Goal: Task Accomplishment & Management: Use online tool/utility

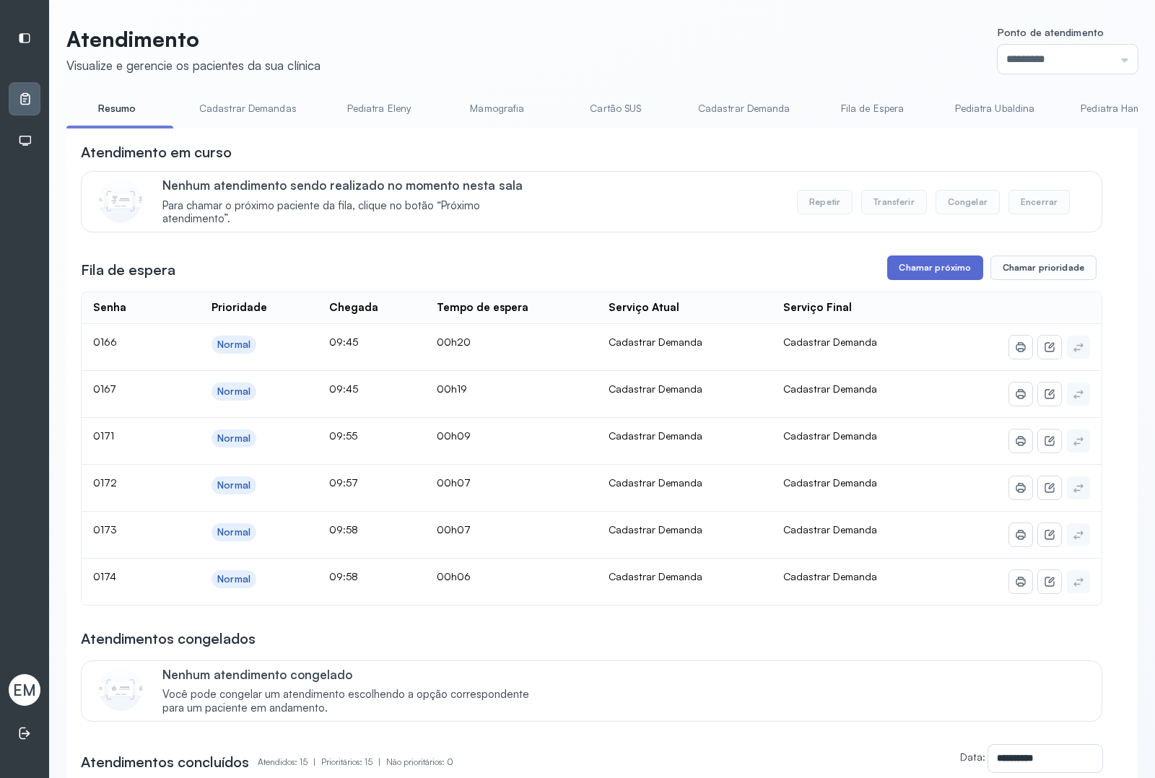
click at [935, 268] on button "Chamar próximo" at bounding box center [934, 268] width 95 height 25
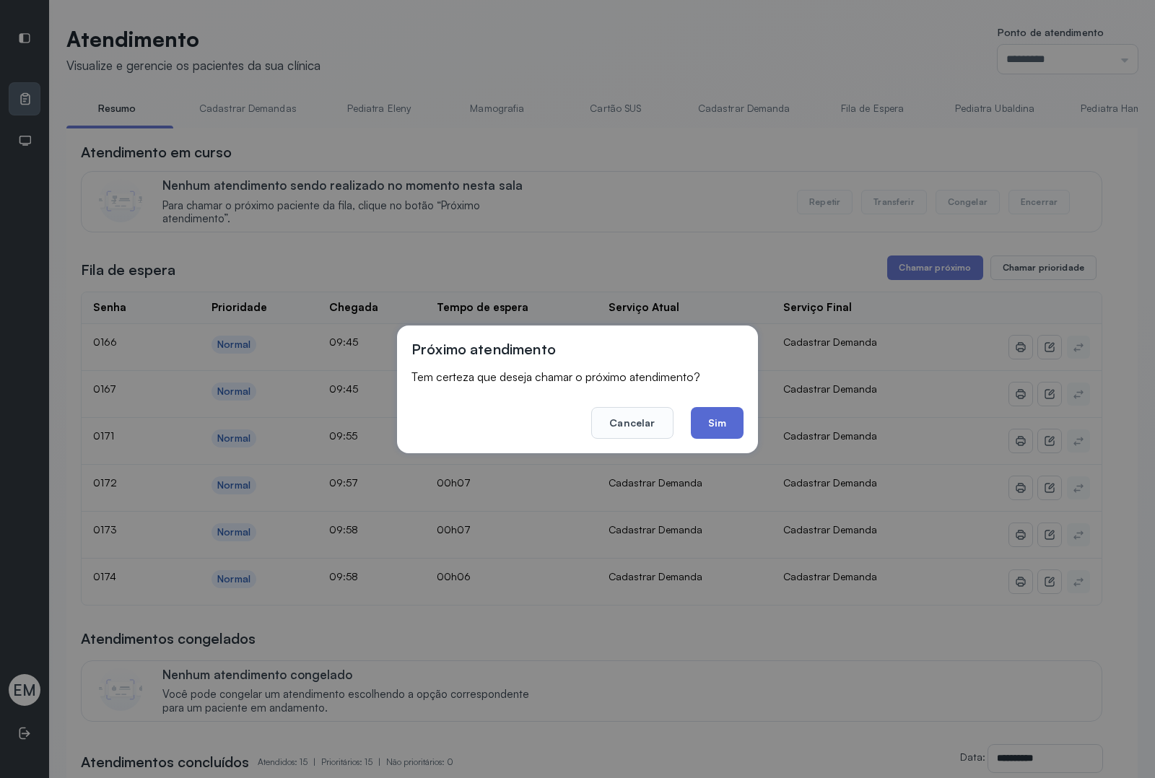
click at [708, 414] on button "Sim" at bounding box center [717, 423] width 53 height 32
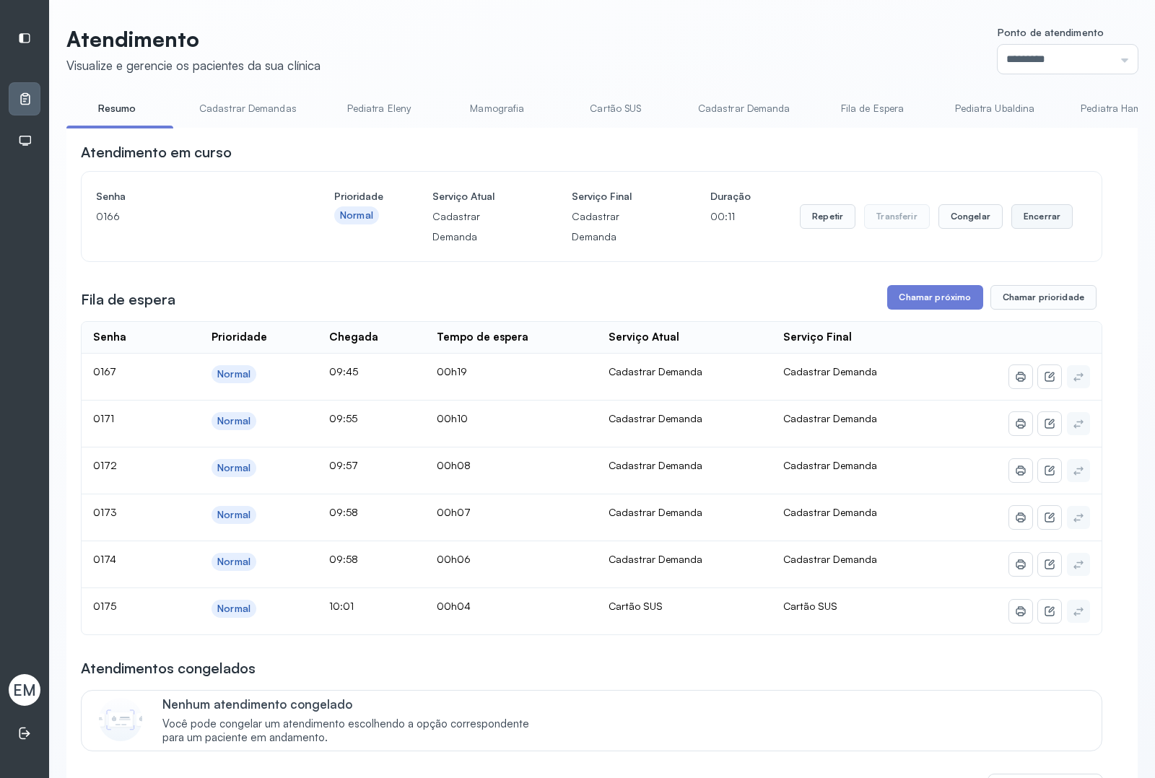
click at [1030, 215] on button "Encerrar" at bounding box center [1042, 216] width 61 height 25
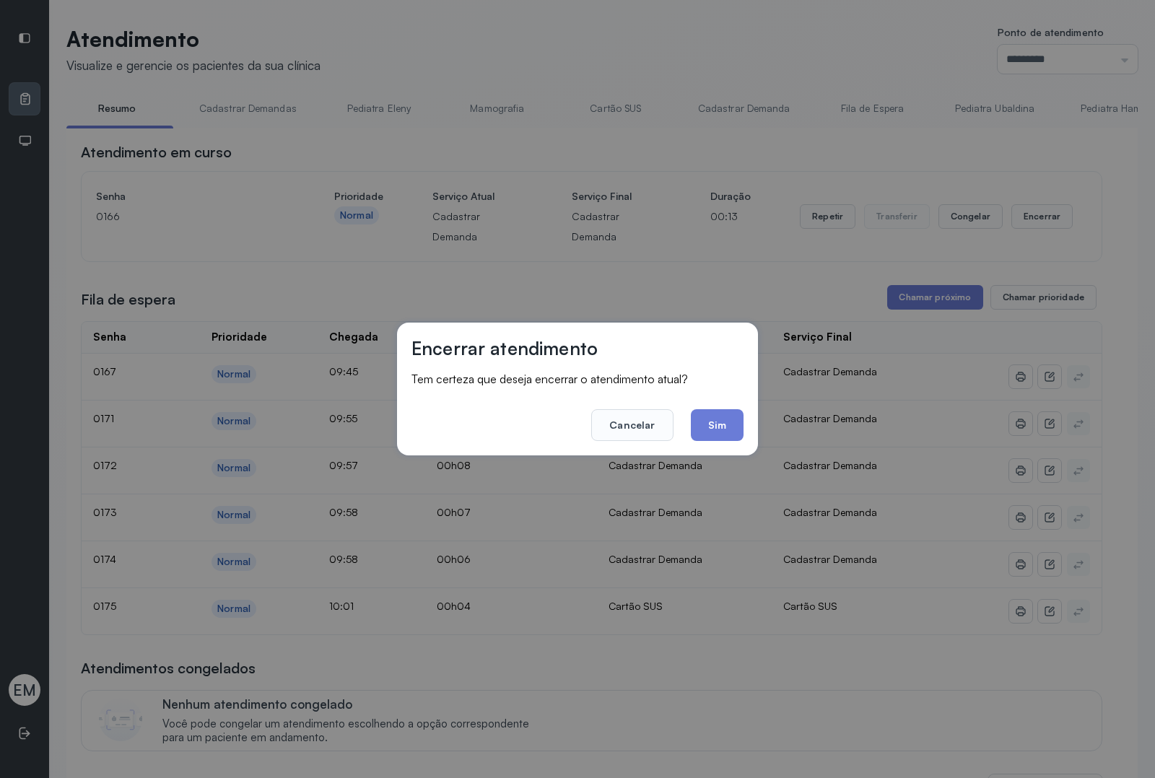
drag, startPoint x: 715, startPoint y: 426, endPoint x: 798, endPoint y: 358, distance: 107.3
click at [720, 424] on button "Sim" at bounding box center [717, 425] width 53 height 32
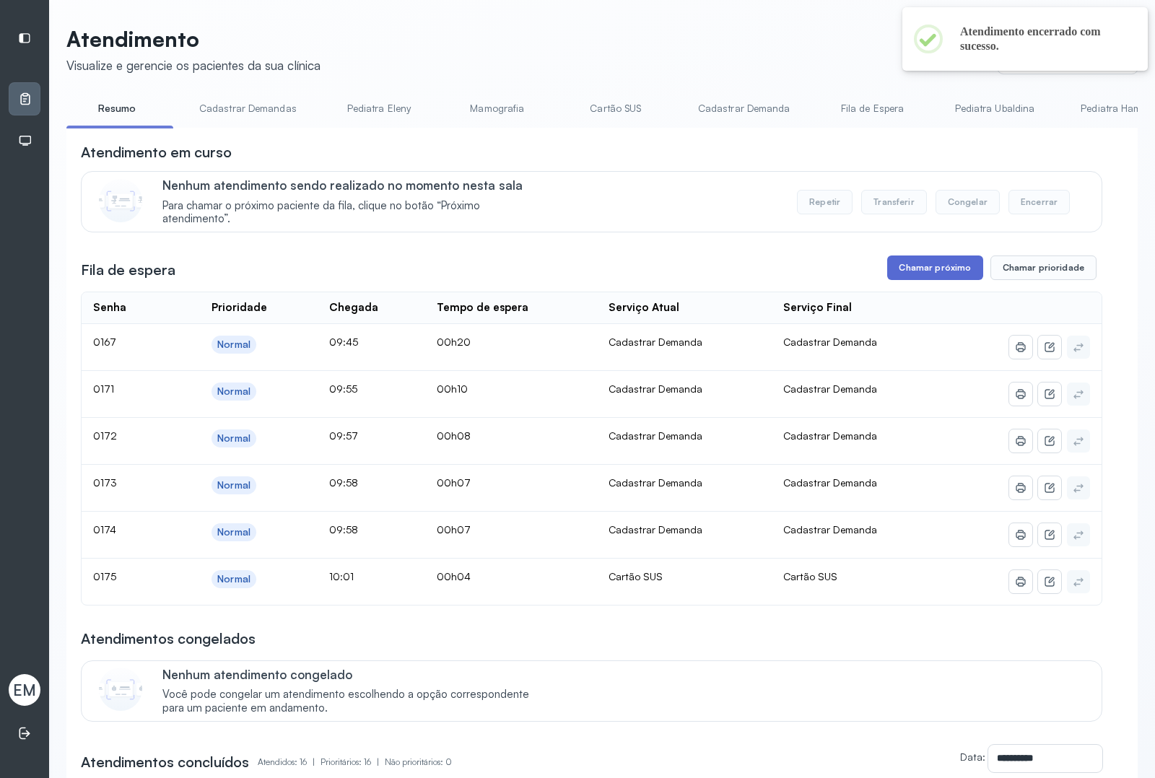
click at [914, 273] on button "Chamar próximo" at bounding box center [934, 268] width 95 height 25
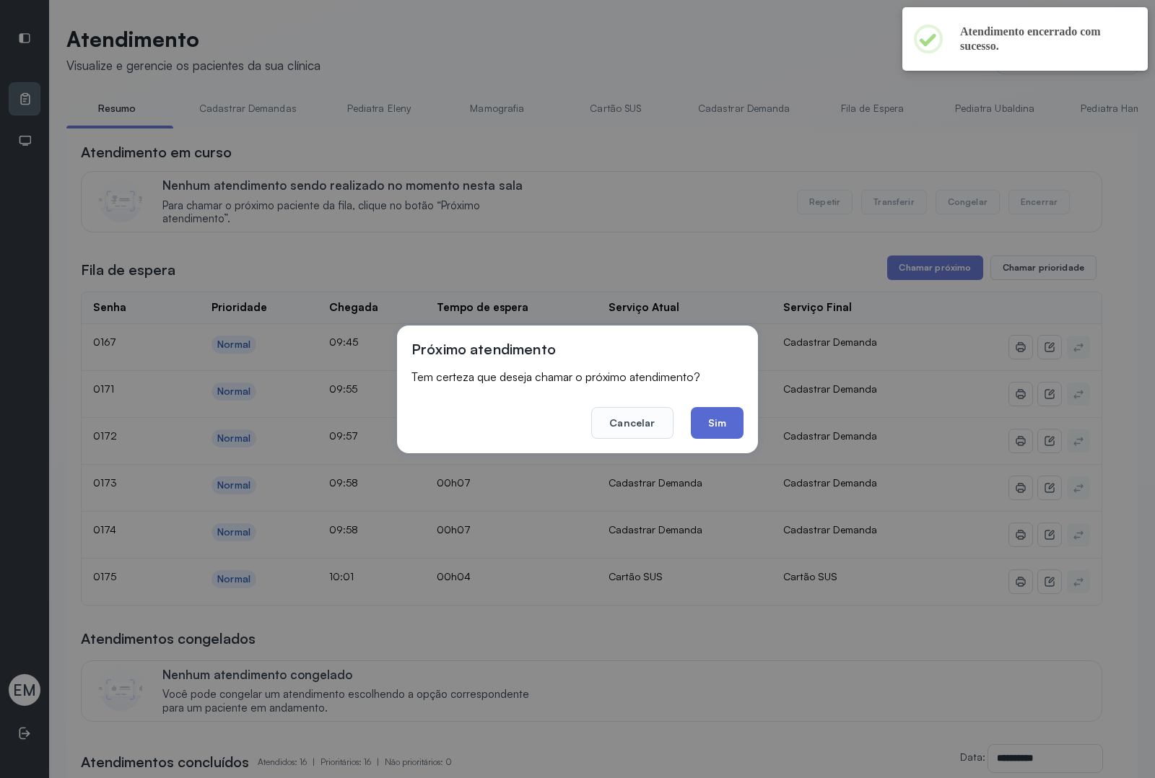
click at [709, 408] on button "Sim" at bounding box center [717, 423] width 53 height 32
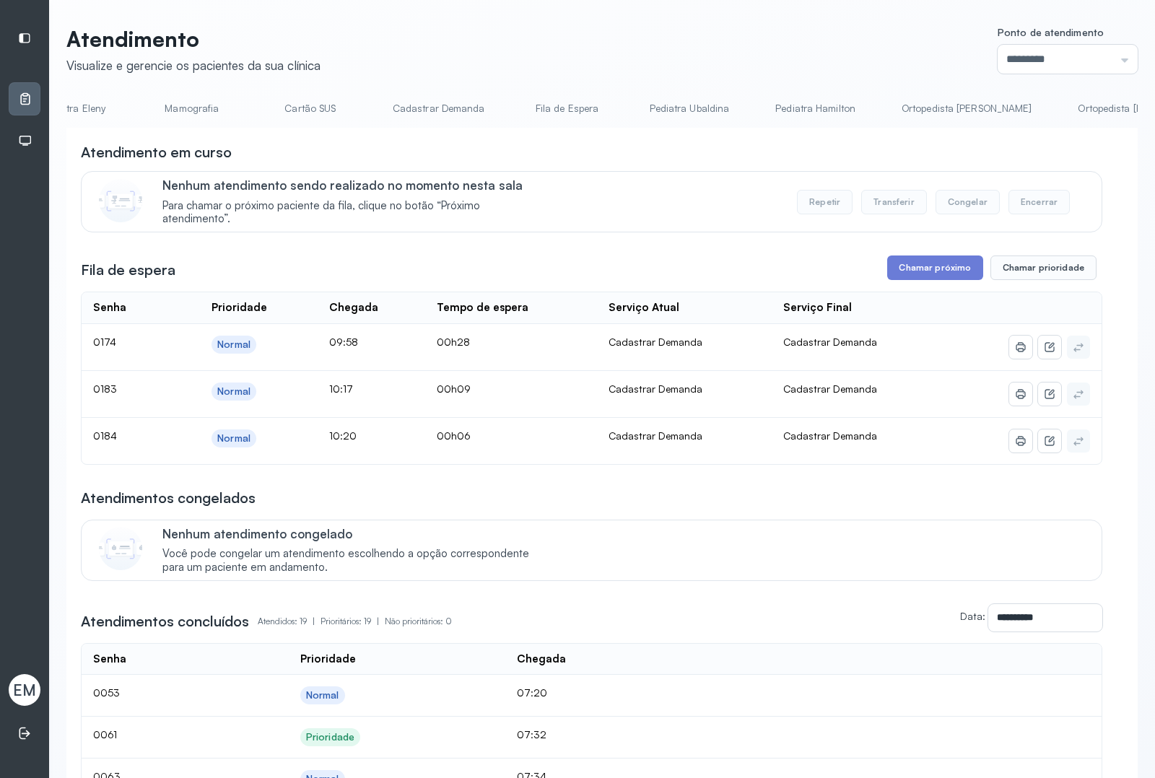
scroll to position [0, 309]
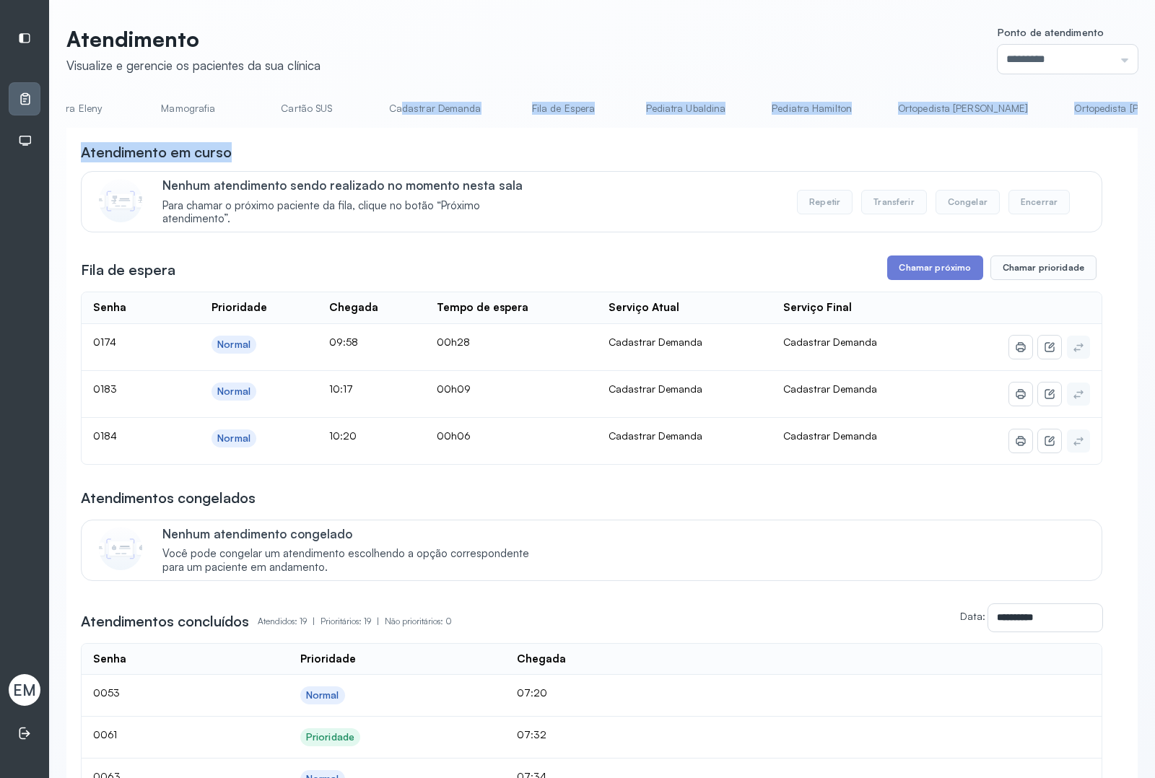
drag, startPoint x: 397, startPoint y: 125, endPoint x: 308, endPoint y: 157, distance: 95.0
click at [394, 155] on div "Atendimento em curso" at bounding box center [592, 152] width 1022 height 20
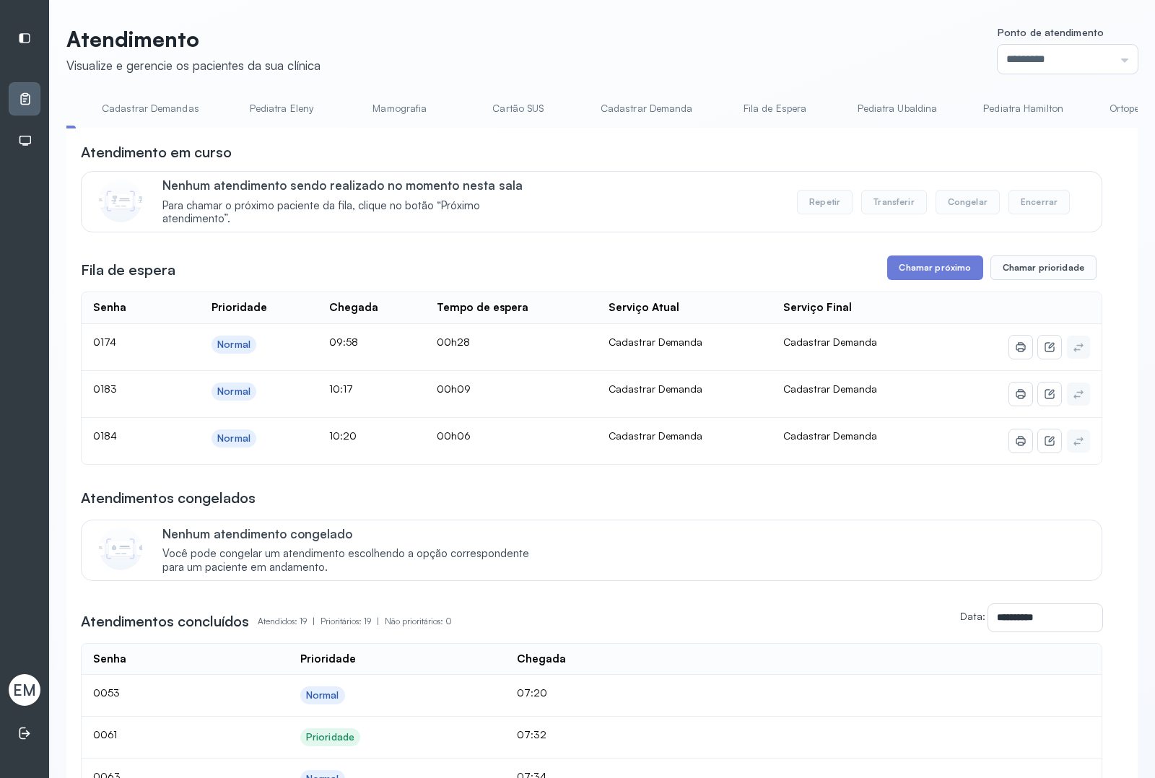
scroll to position [0, 0]
click at [451, 124] on li "Mamografia" at bounding box center [500, 113] width 107 height 32
drag, startPoint x: 705, startPoint y: 134, endPoint x: 513, endPoint y: 150, distance: 192.1
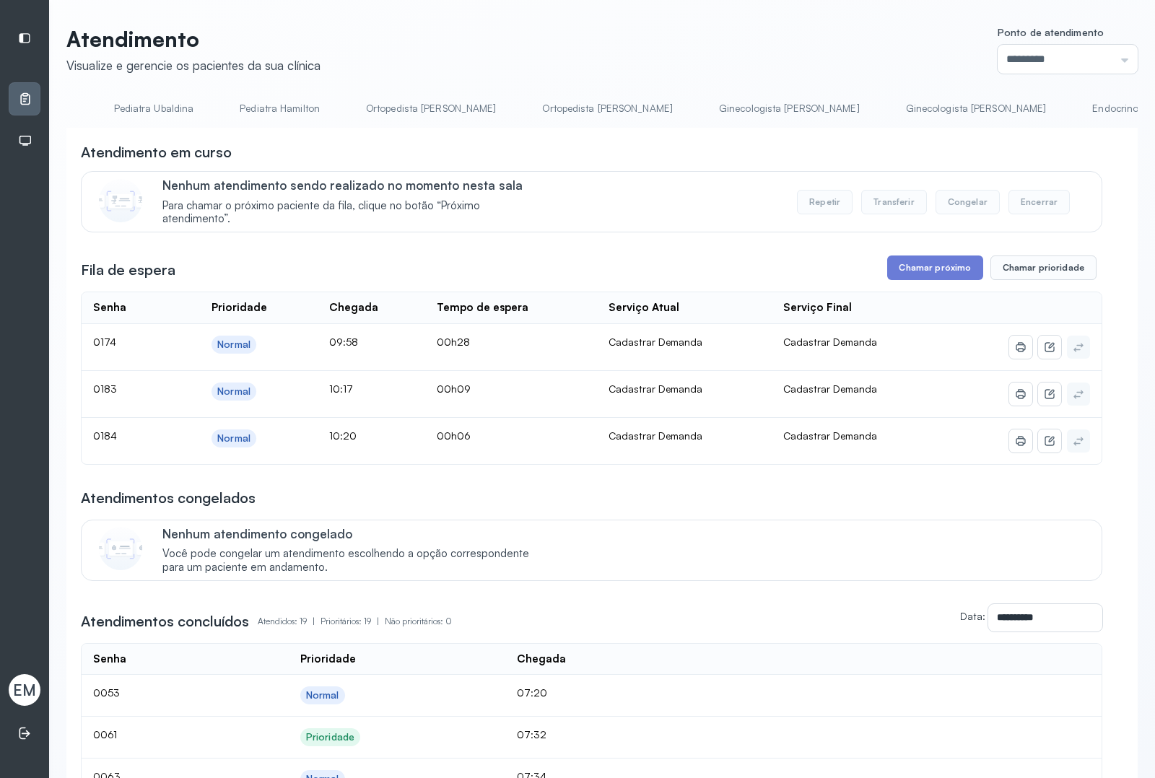
click at [539, 150] on div "Atendimento em curso" at bounding box center [592, 152] width 1022 height 20
drag, startPoint x: 442, startPoint y: 127, endPoint x: 323, endPoint y: 129, distance: 119.2
click at [323, 129] on div "Resumo Cadastrar Demandas Pediatra Eleny Mamografia Cartão SUS Cadastrar Demand…" at bounding box center [602, 113] width 1072 height 32
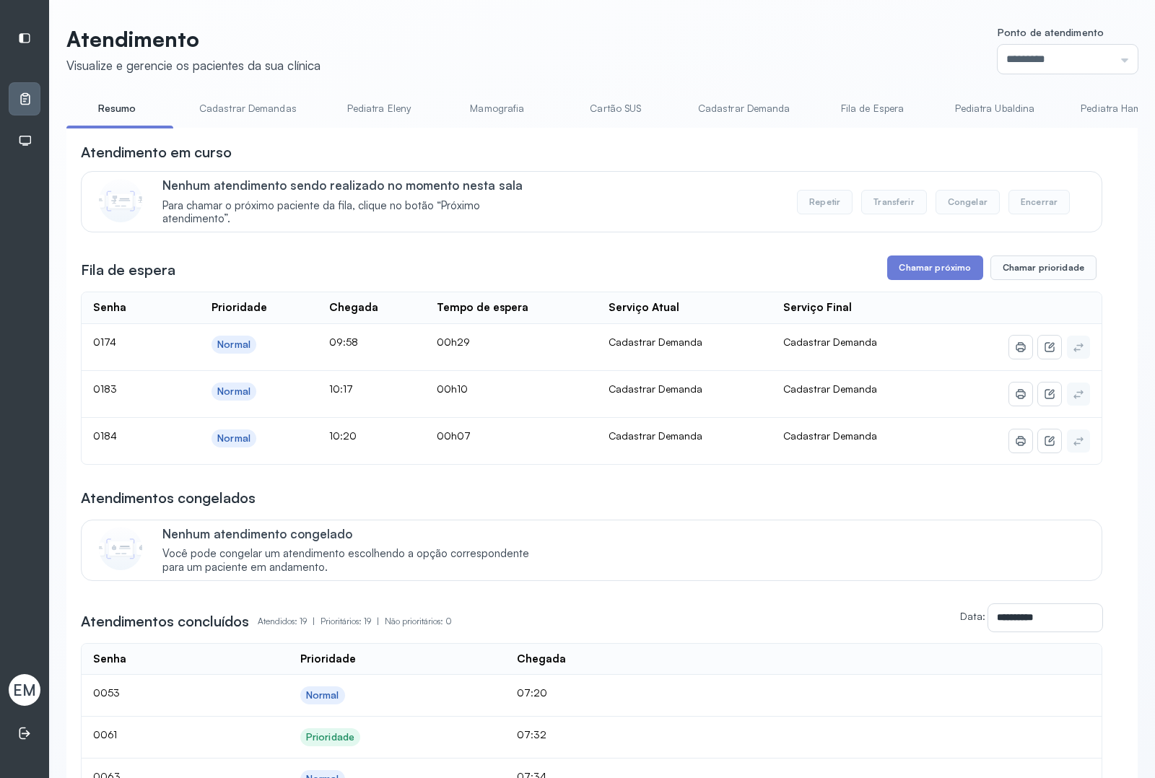
click at [23, 687] on span "EM" at bounding box center [24, 690] width 23 height 19
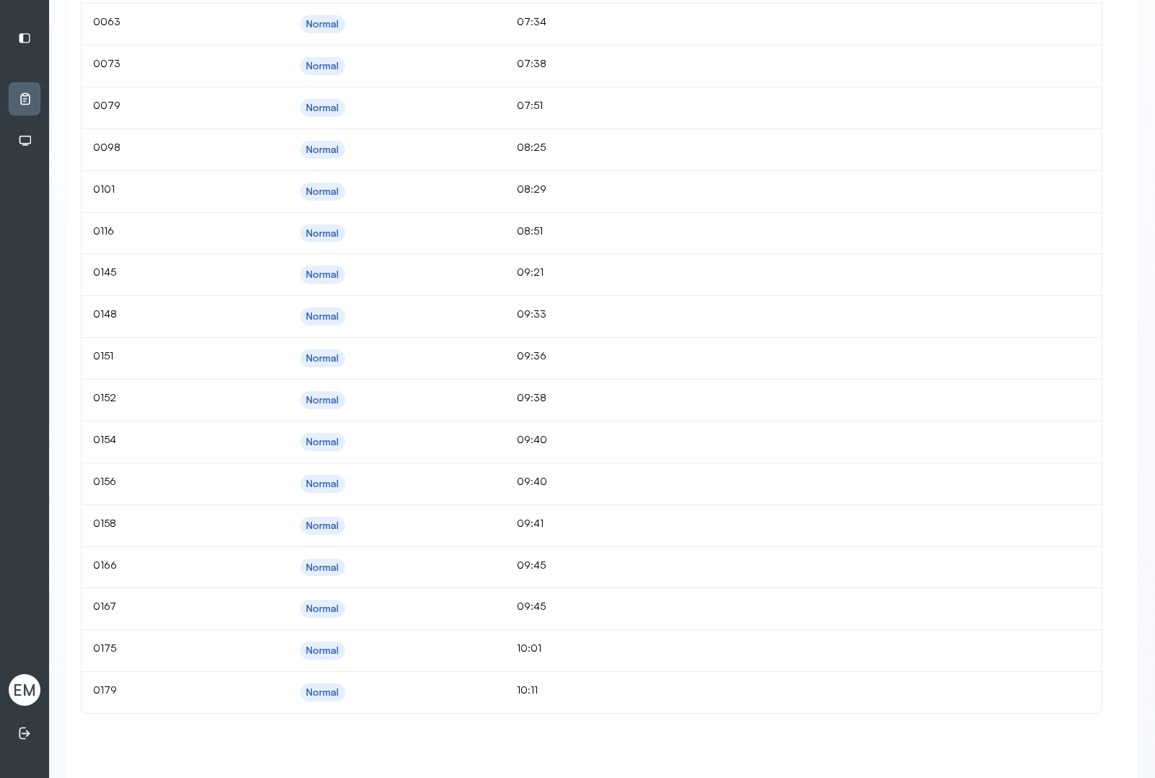
scroll to position [791, 0]
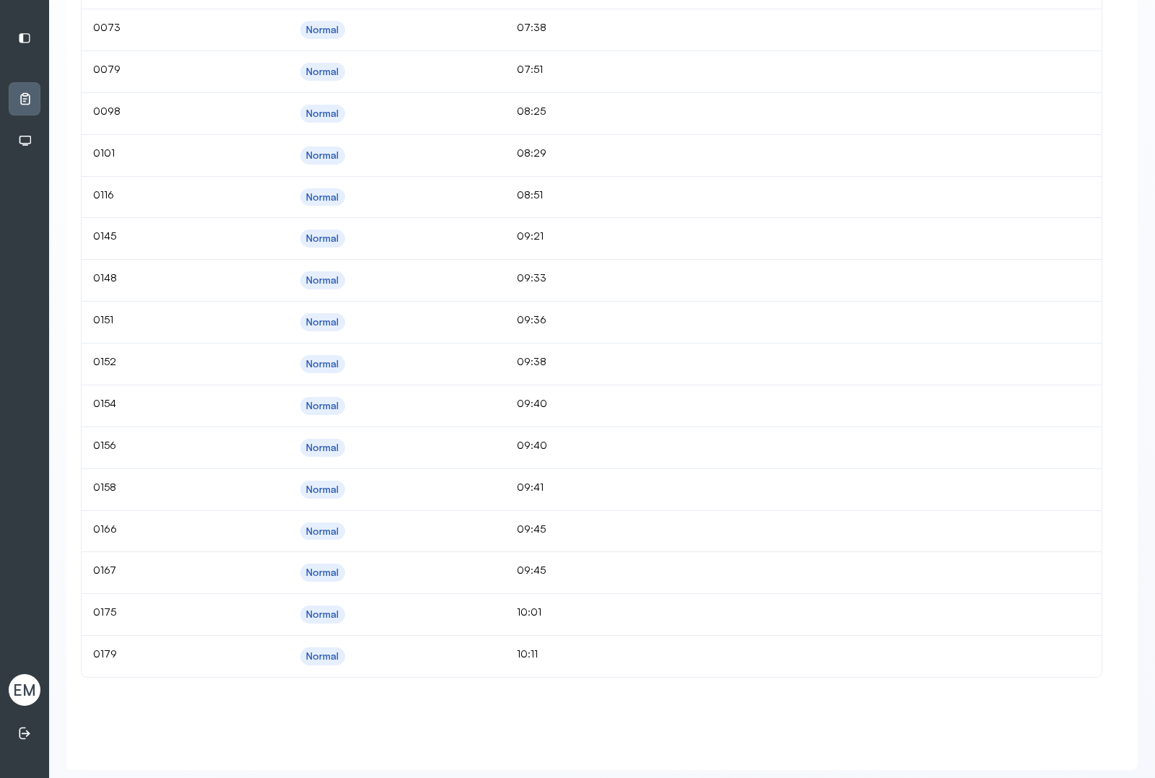
click at [20, 699] on span "EM" at bounding box center [24, 690] width 23 height 19
drag, startPoint x: 20, startPoint y: 699, endPoint x: 354, endPoint y: 638, distance: 339.2
click at [24, 697] on span "EM" at bounding box center [24, 690] width 23 height 19
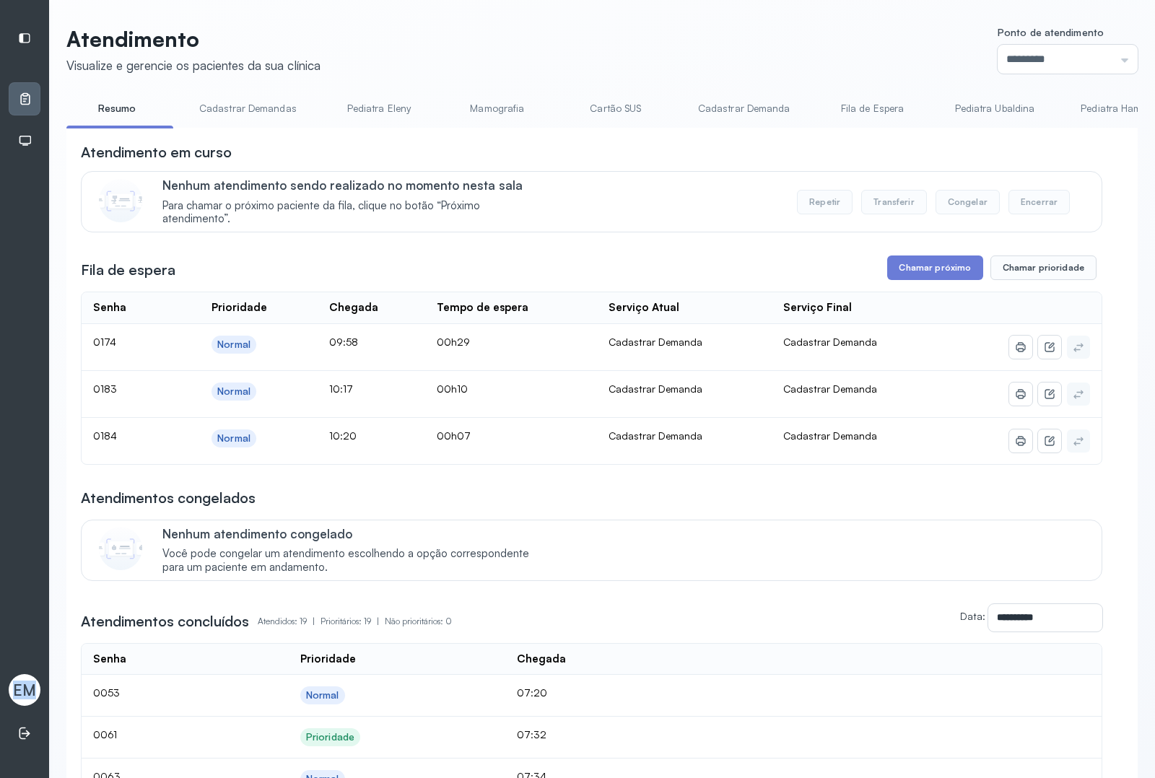
scroll to position [0, 66]
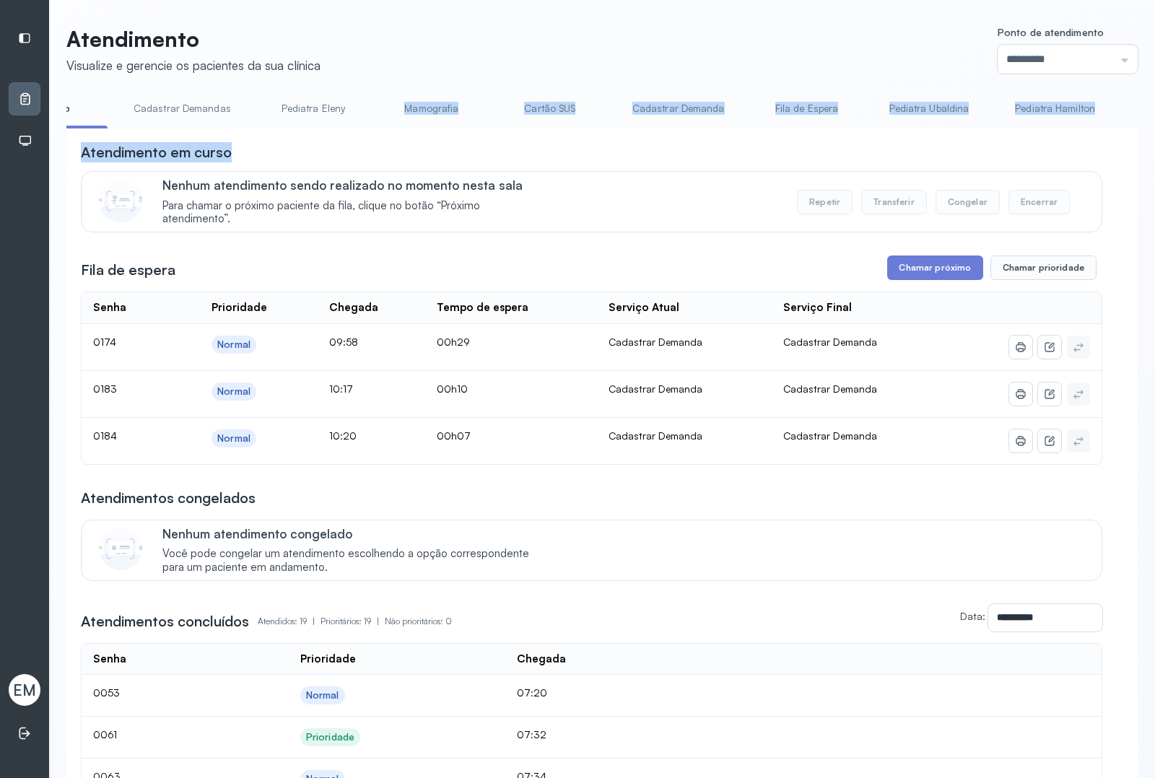
drag, startPoint x: 385, startPoint y: 128, endPoint x: 586, endPoint y: 152, distance: 203.0
drag, startPoint x: 474, startPoint y: 127, endPoint x: 617, endPoint y: 141, distance: 143.6
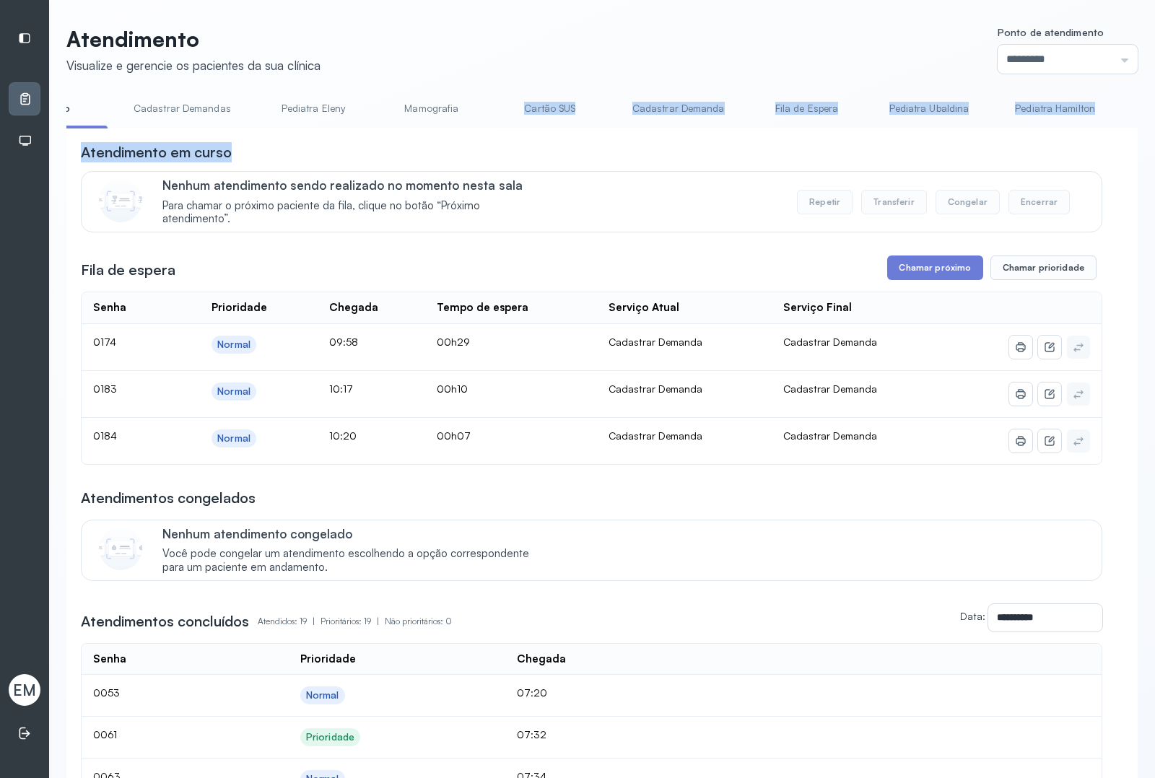
click at [473, 155] on div "Atendimento em curso" at bounding box center [592, 152] width 1022 height 20
click at [466, 123] on li "Mamografia" at bounding box center [434, 113] width 107 height 32
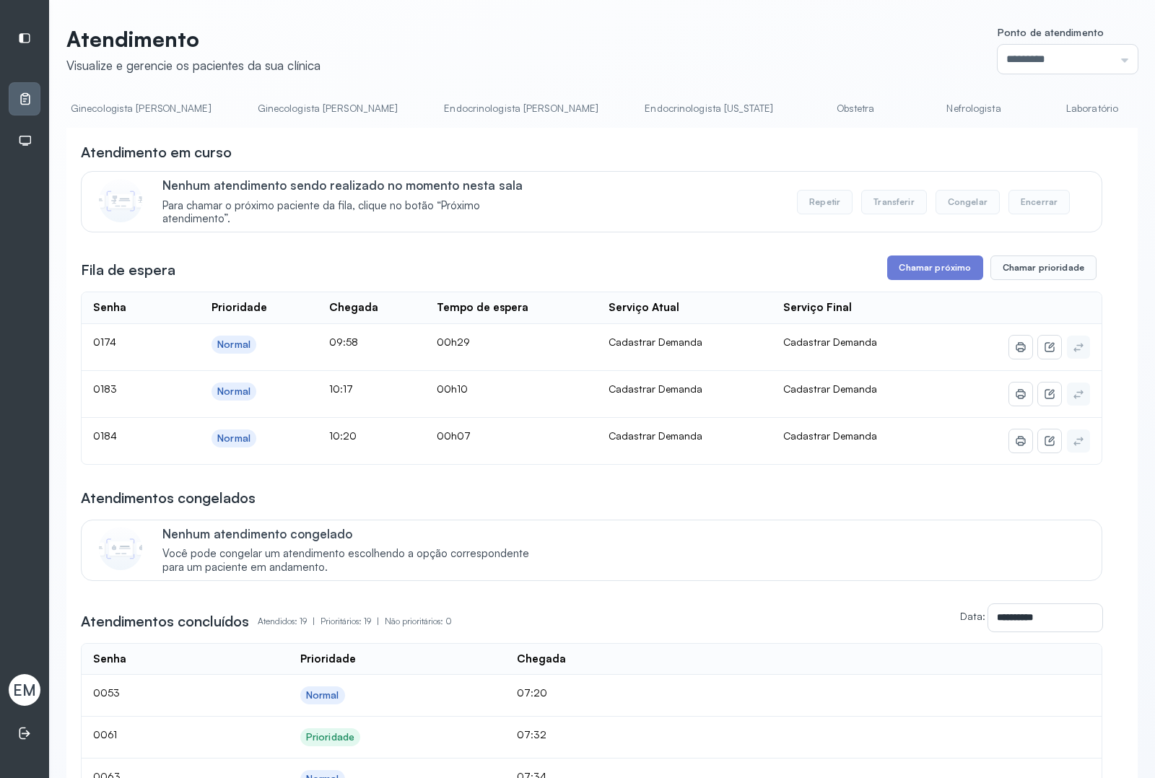
scroll to position [0, 1522]
drag, startPoint x: 785, startPoint y: 128, endPoint x: 130, endPoint y: 149, distance: 655.3
click at [222, 149] on h3 "Atendimento em curso" at bounding box center [156, 152] width 151 height 20
drag, startPoint x: 395, startPoint y: 149, endPoint x: 407, endPoint y: 145, distance: 12.1
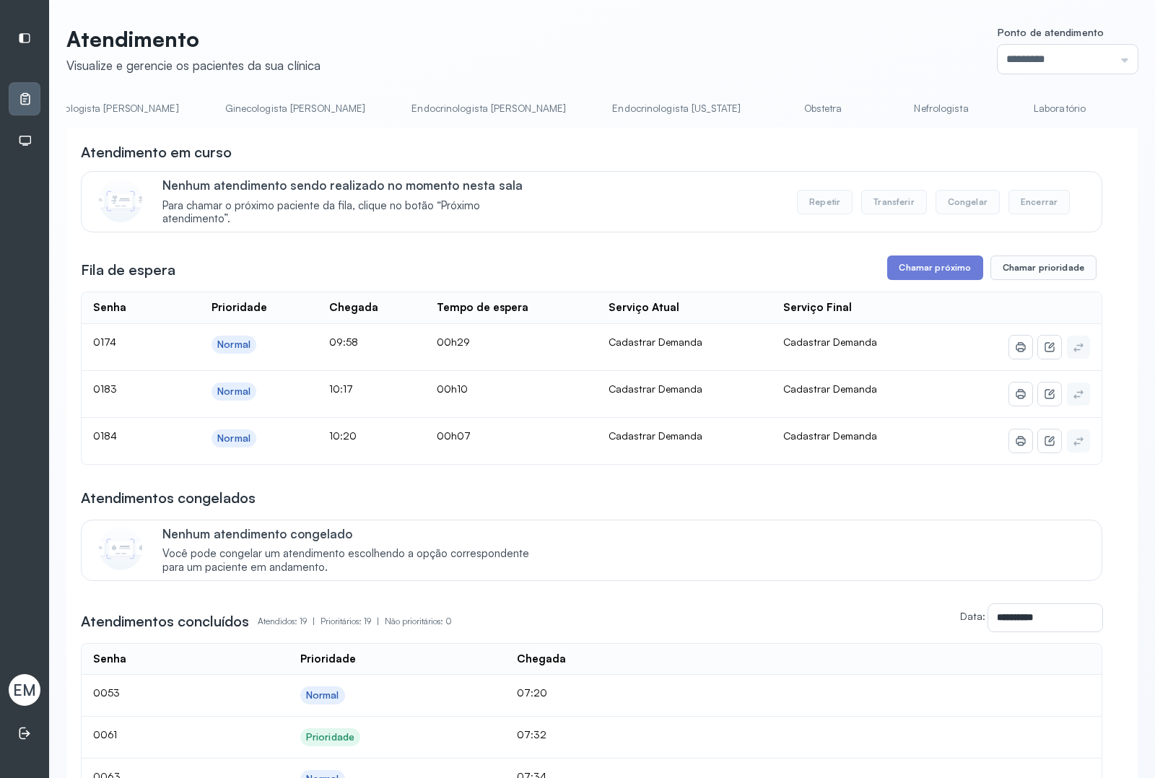
click at [398, 148] on div "Atendimento em curso" at bounding box center [592, 152] width 1022 height 20
drag, startPoint x: 604, startPoint y: 74, endPoint x: 739, endPoint y: 27, distance: 142.3
drag, startPoint x: 1134, startPoint y: 0, endPoint x: 603, endPoint y: 51, distance: 533.2
click at [603, 51] on header "Atendimento Visualize e gerencie os pacientes da sua clínica Ponto de atendimen…" at bounding box center [602, 50] width 1072 height 48
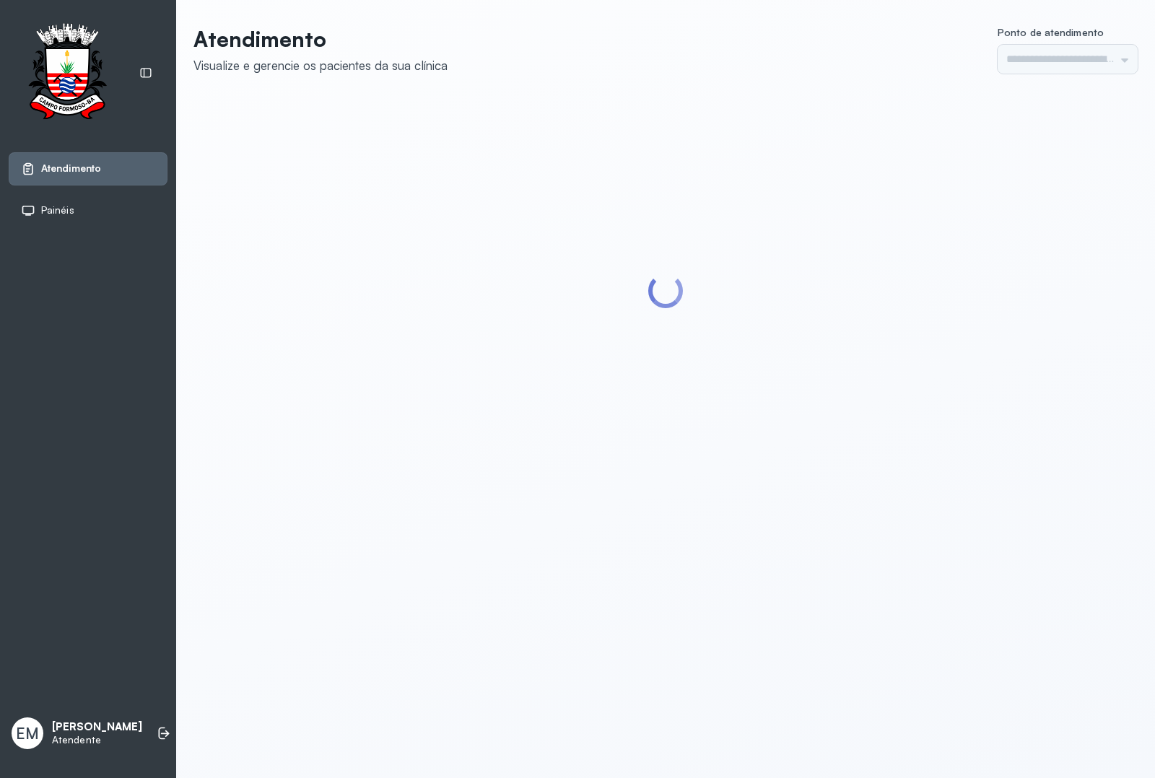
type input "*********"
click at [157, 726] on icon at bounding box center [164, 733] width 14 height 14
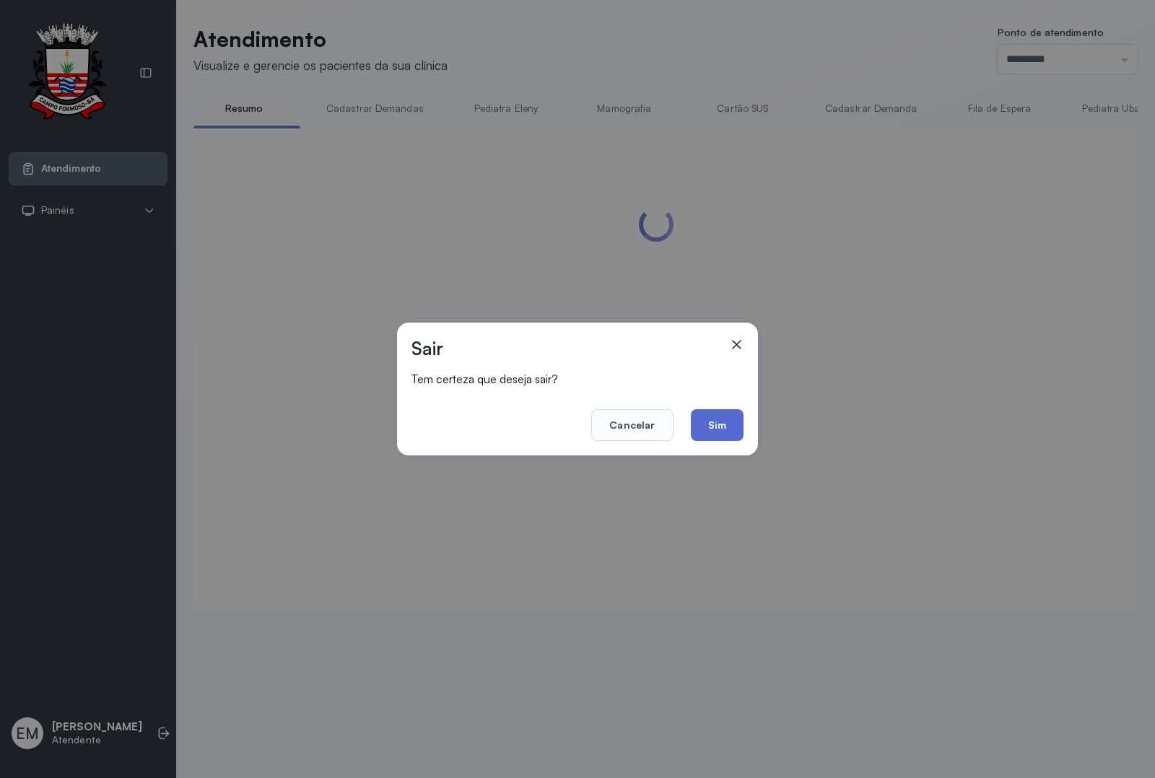
click at [732, 425] on button "Sim" at bounding box center [717, 425] width 53 height 32
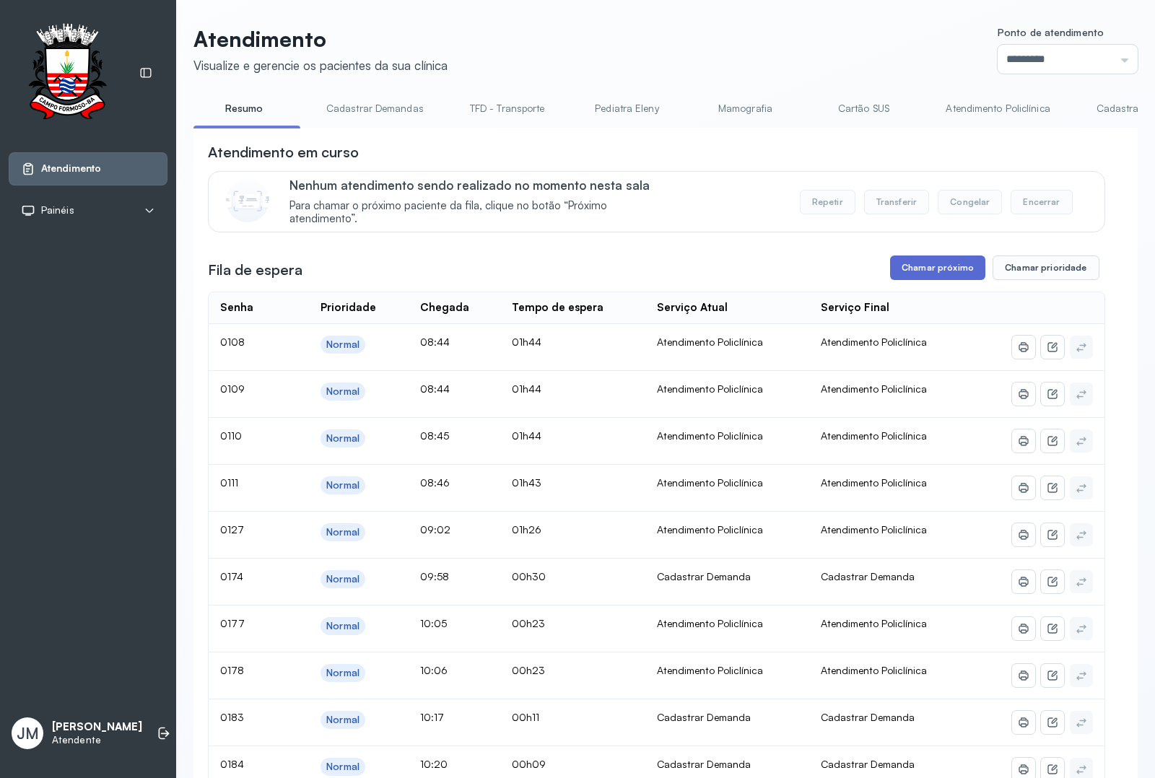
click at [936, 272] on button "Chamar próximo" at bounding box center [937, 268] width 95 height 25
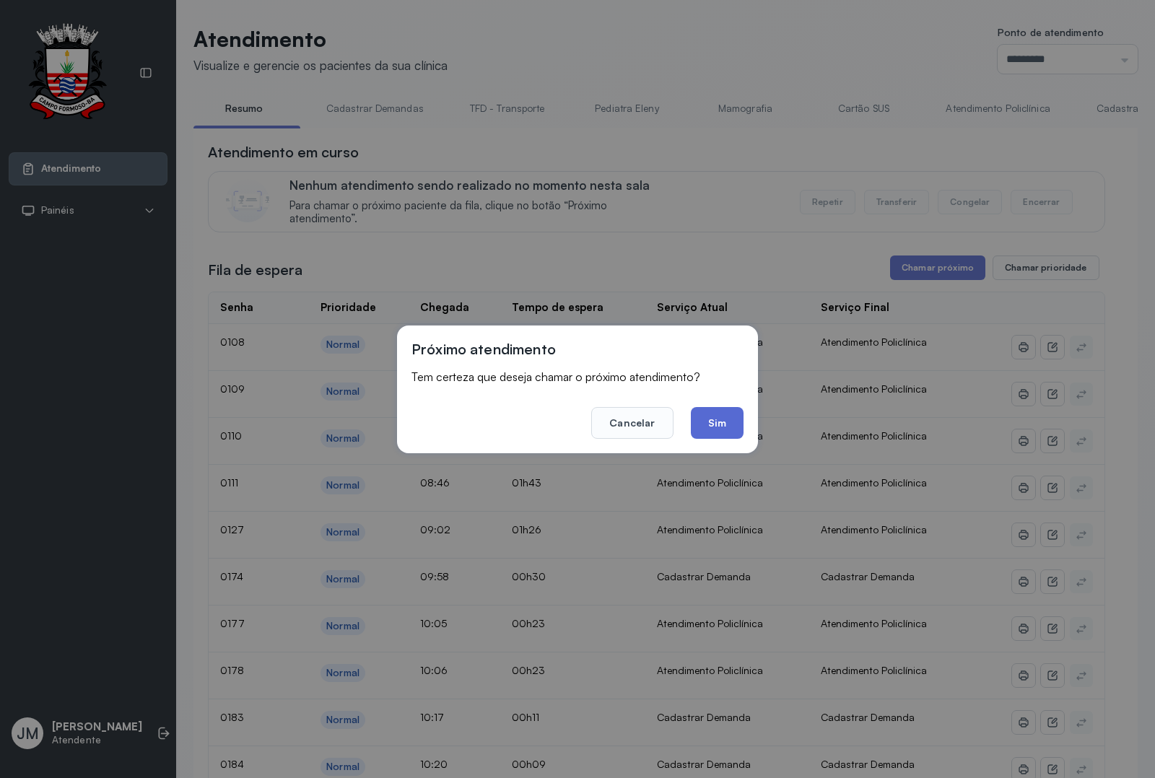
click at [715, 423] on button "Sim" at bounding box center [717, 423] width 53 height 32
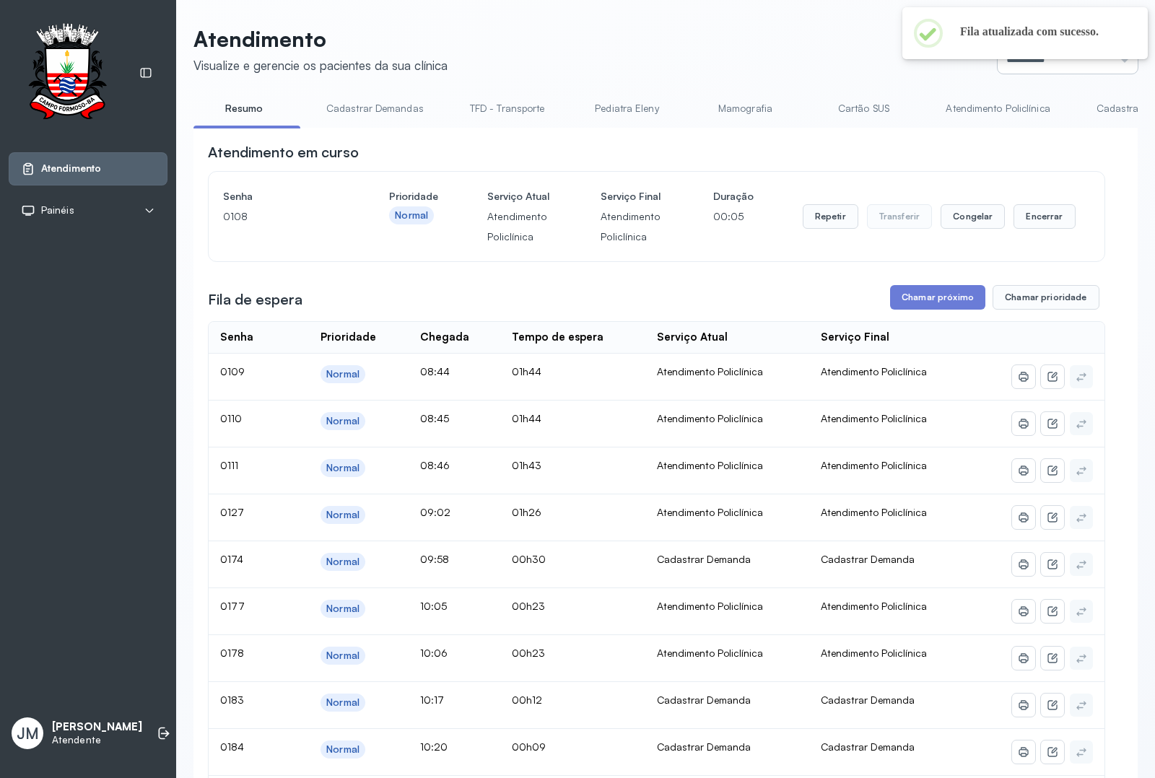
click at [1100, 65] on input "*********" at bounding box center [1068, 59] width 140 height 29
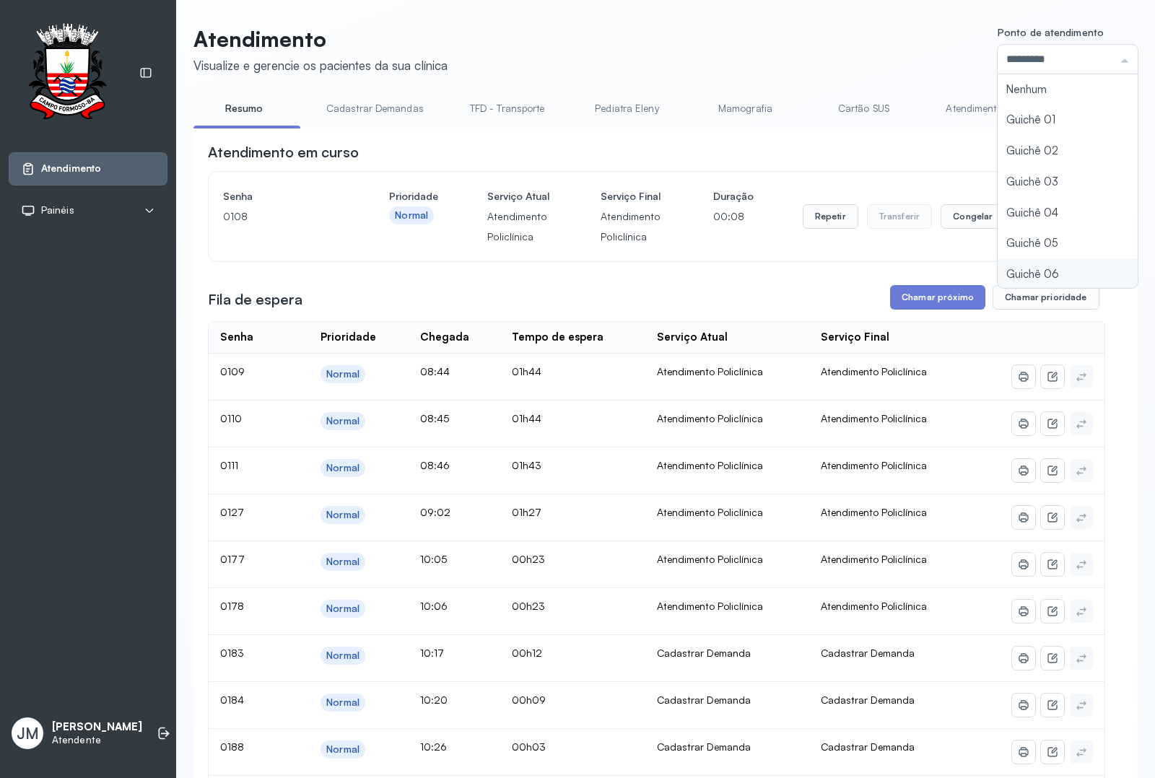
scroll to position [64, 0]
type input "*********"
click at [991, 209] on div "Atendimento Visualize e gerencie os pacientes da sua clínica Ponto de atendimen…" at bounding box center [666, 680] width 945 height 1309
click at [1038, 229] on button "Encerrar" at bounding box center [1044, 216] width 61 height 25
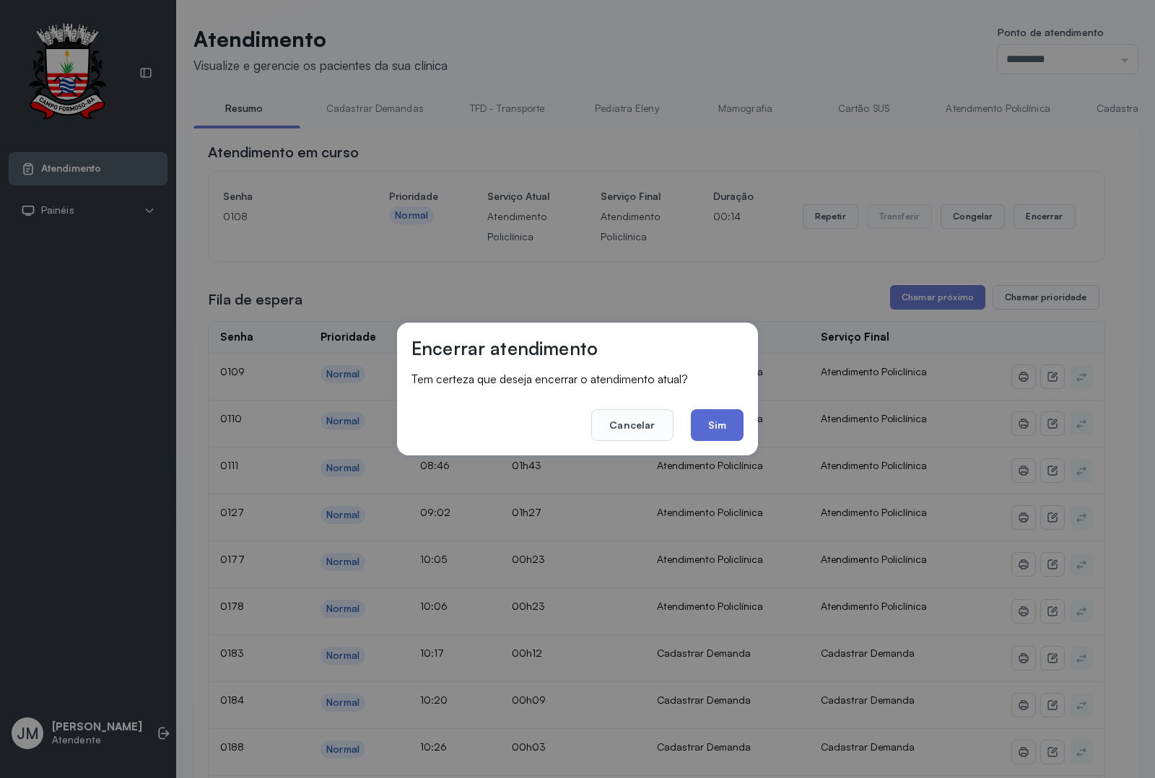
drag, startPoint x: 726, startPoint y: 420, endPoint x: 794, endPoint y: 365, distance: 87.9
click at [724, 419] on button "Sim" at bounding box center [717, 425] width 53 height 32
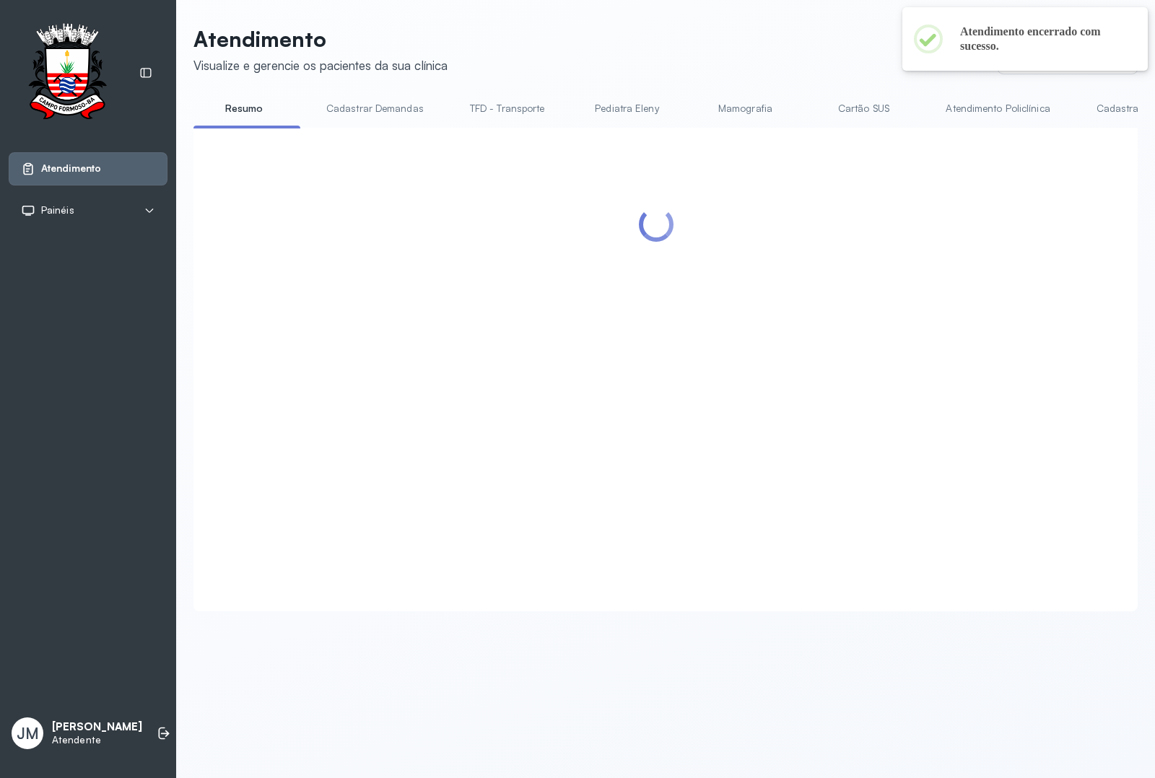
click at [918, 305] on div at bounding box center [657, 352] width 898 height 420
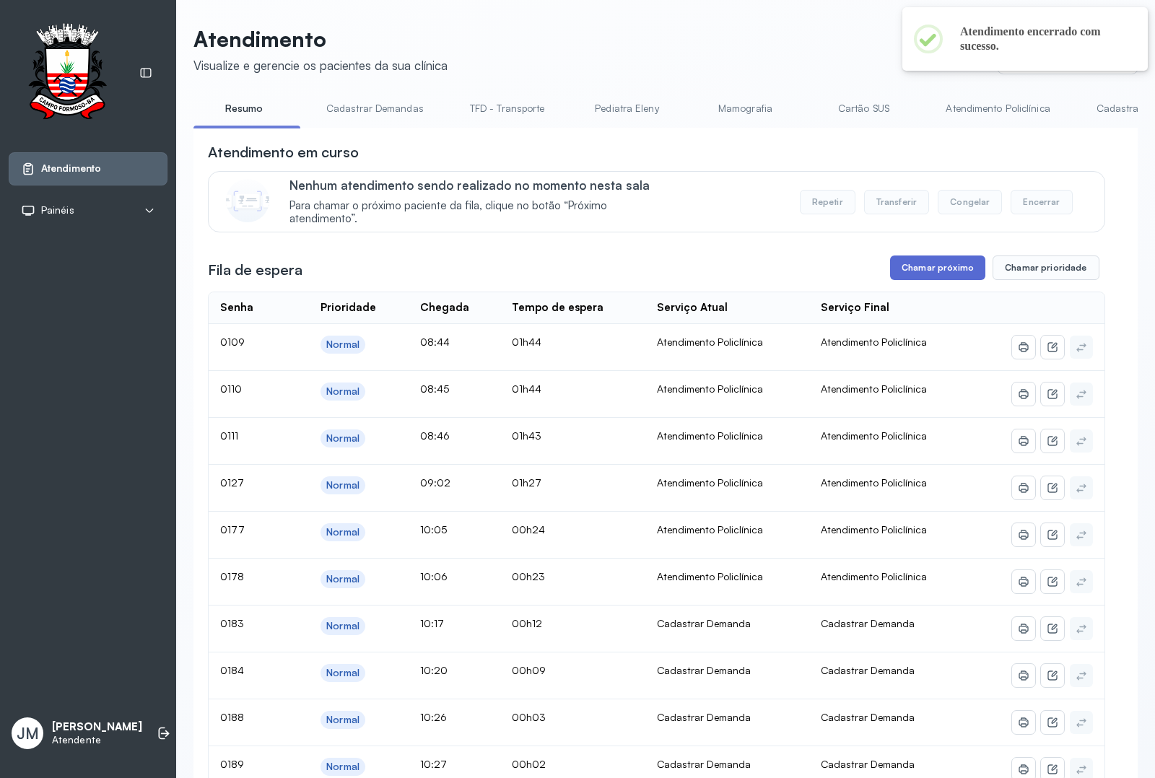
click at [918, 271] on button "Chamar próximo" at bounding box center [937, 268] width 95 height 25
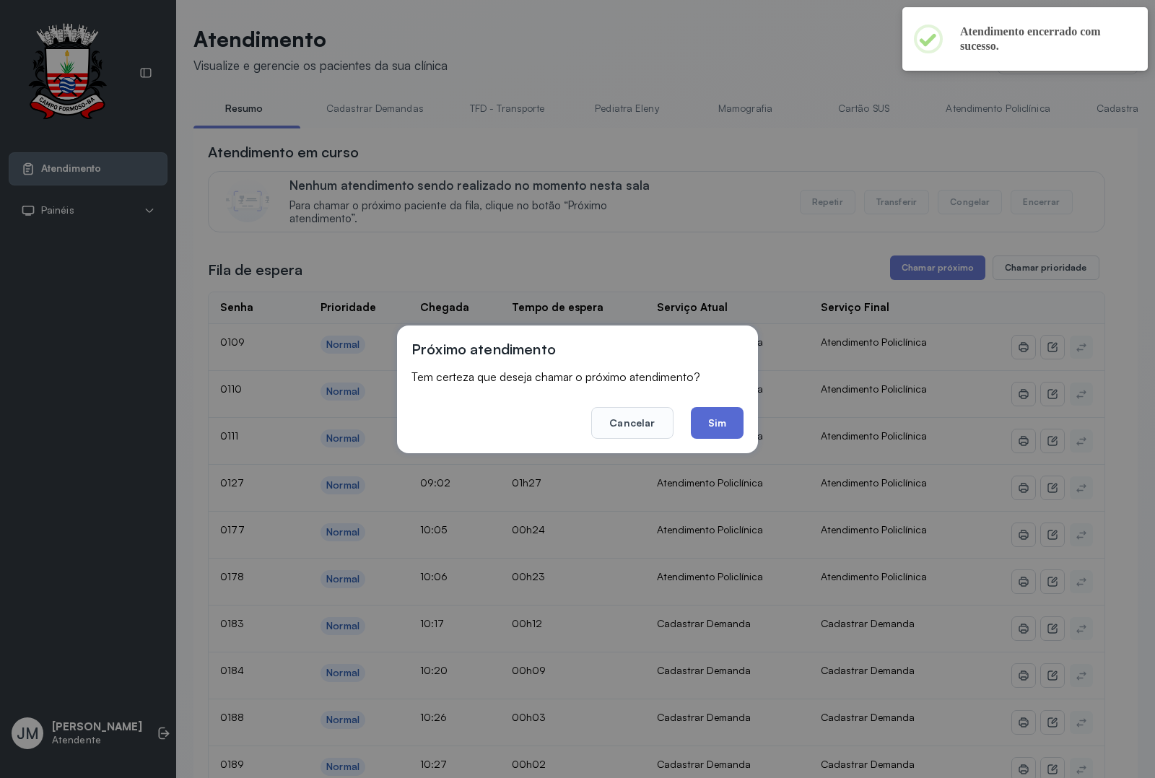
click at [719, 420] on button "Sim" at bounding box center [717, 423] width 53 height 32
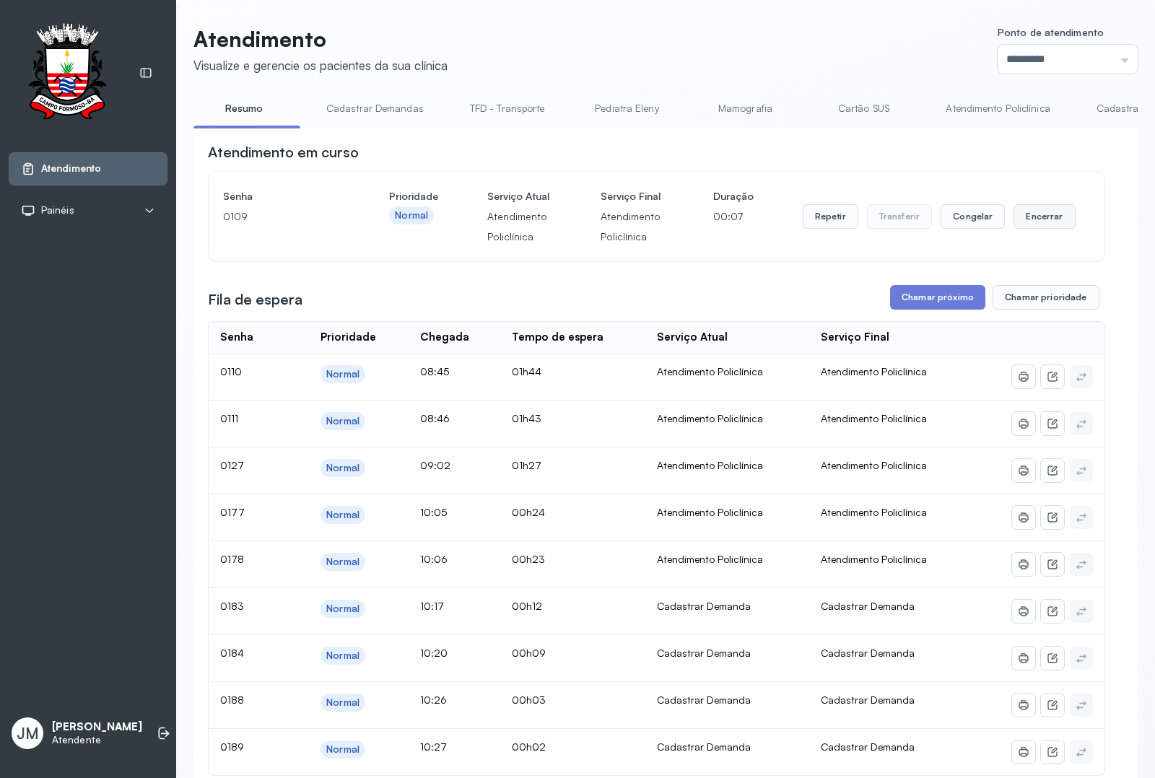
click at [1035, 225] on button "Encerrar" at bounding box center [1044, 216] width 61 height 25
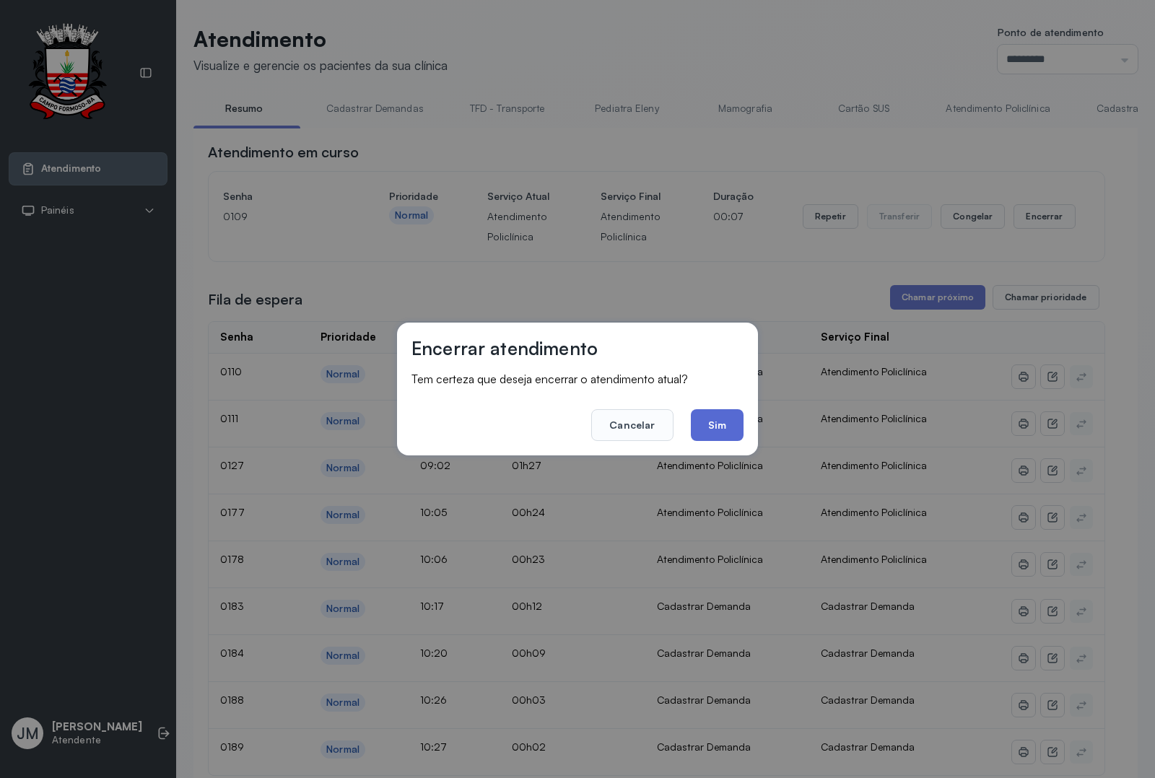
click at [709, 412] on button "Sim" at bounding box center [717, 425] width 53 height 32
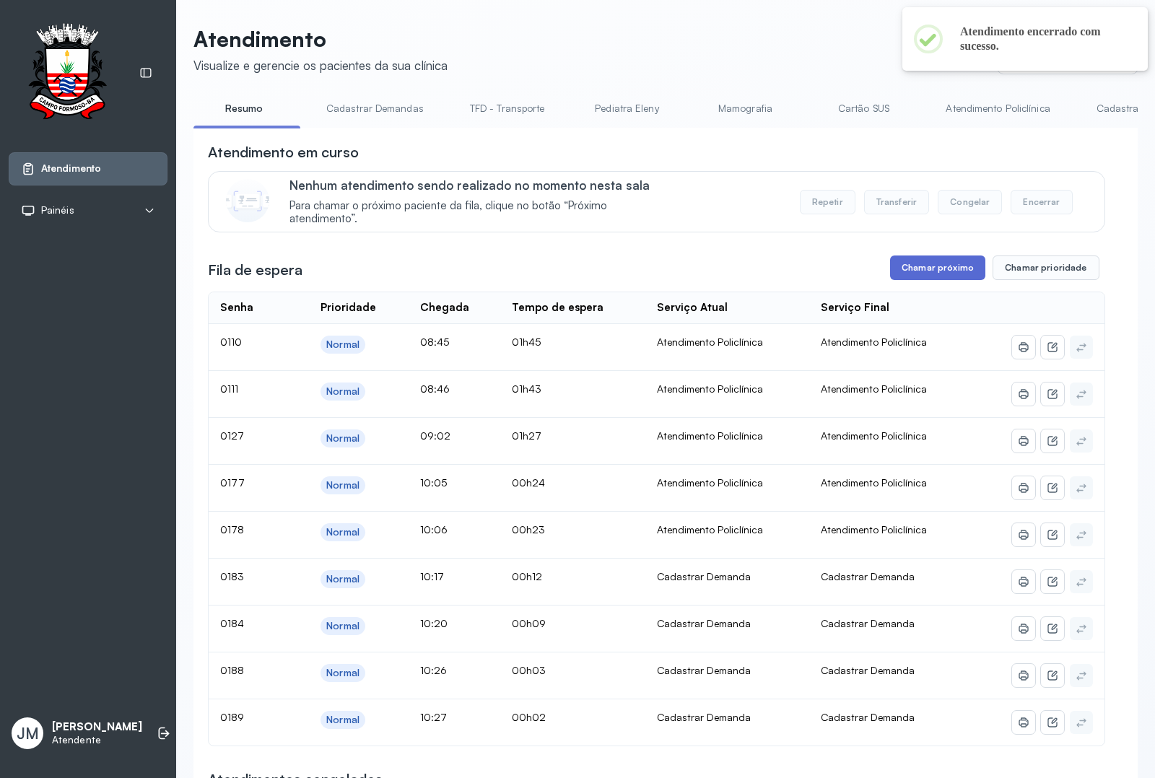
click at [932, 264] on button "Chamar próximo" at bounding box center [937, 268] width 95 height 25
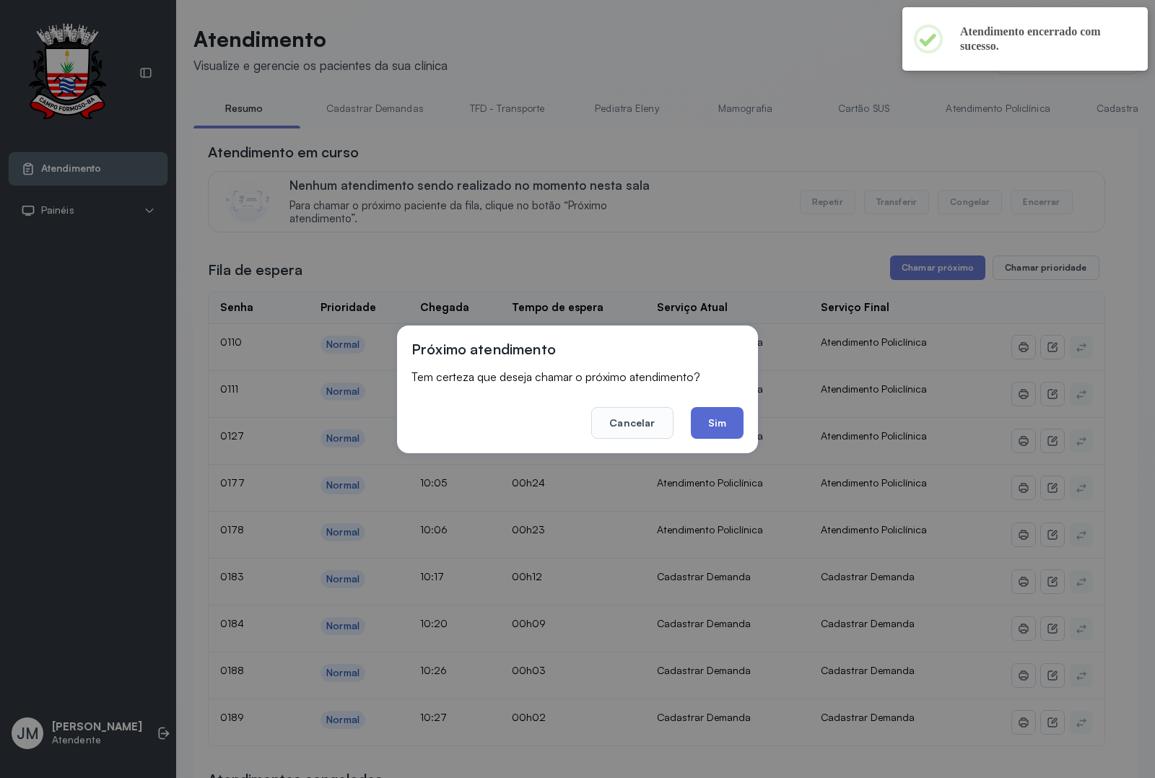
click at [731, 422] on button "Sim" at bounding box center [717, 423] width 53 height 32
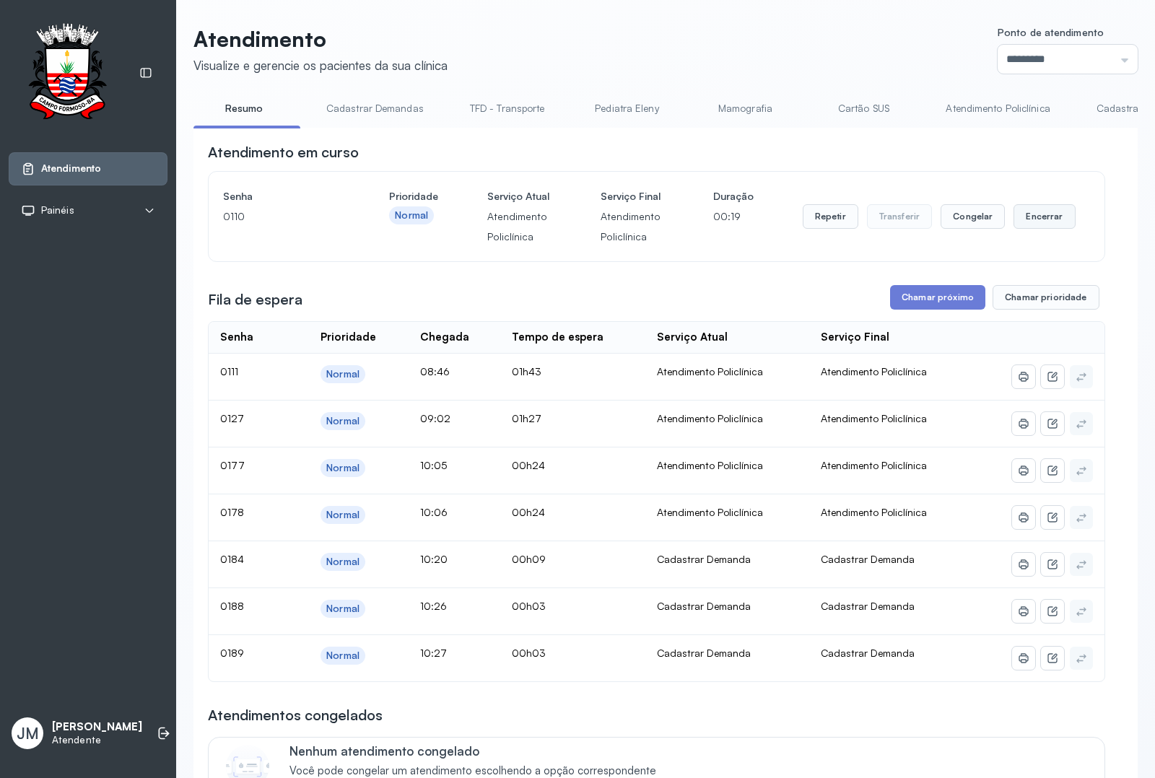
click at [1025, 229] on button "Encerrar" at bounding box center [1044, 216] width 61 height 25
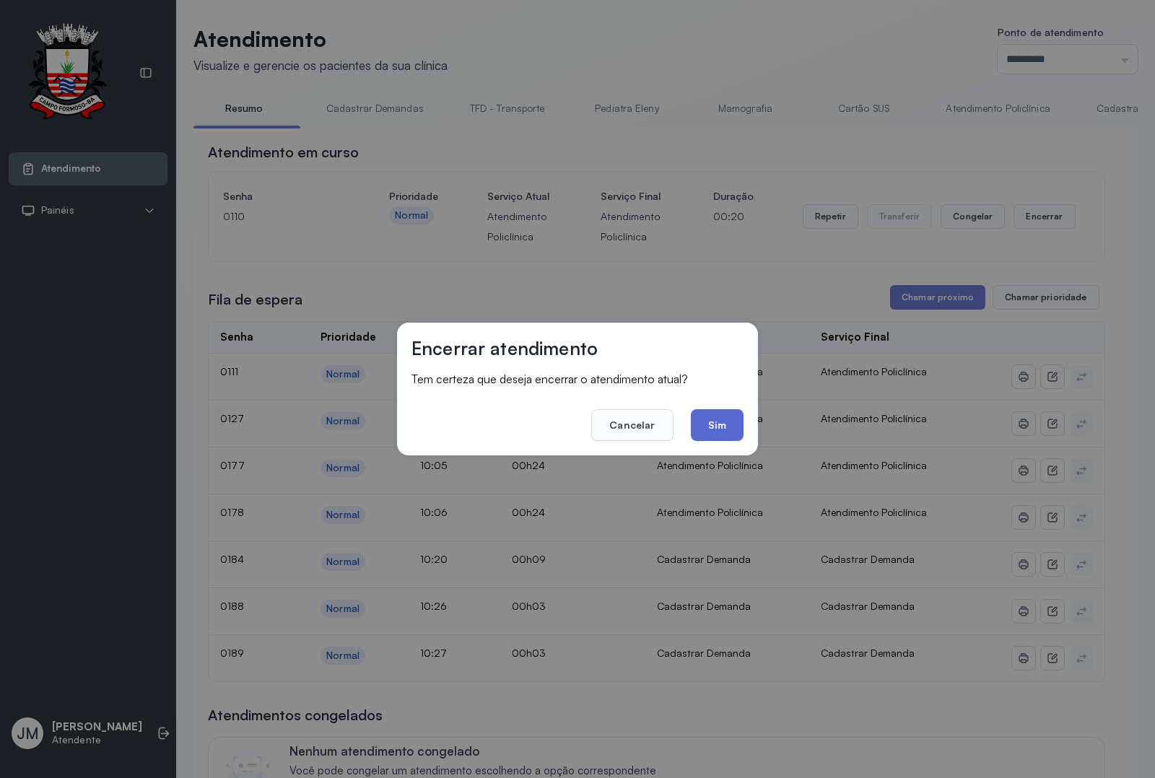
click at [711, 422] on button "Sim" at bounding box center [717, 425] width 53 height 32
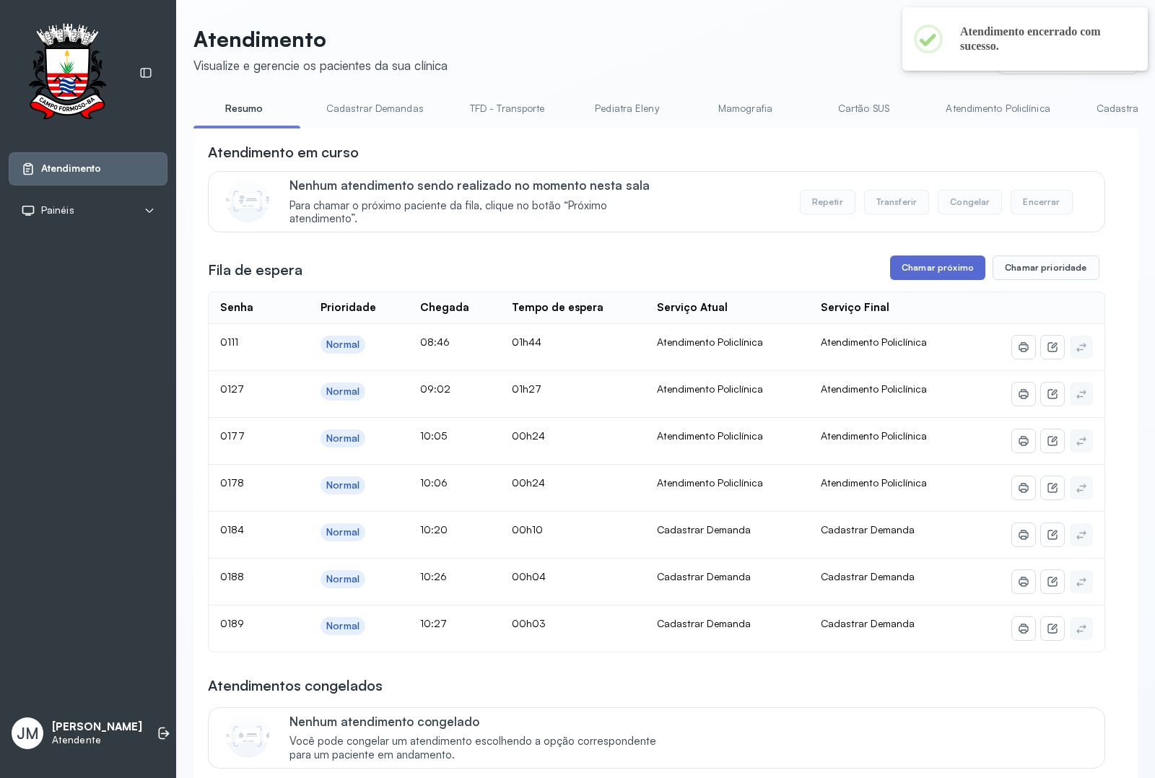
click at [930, 262] on button "Chamar próximo" at bounding box center [937, 268] width 95 height 25
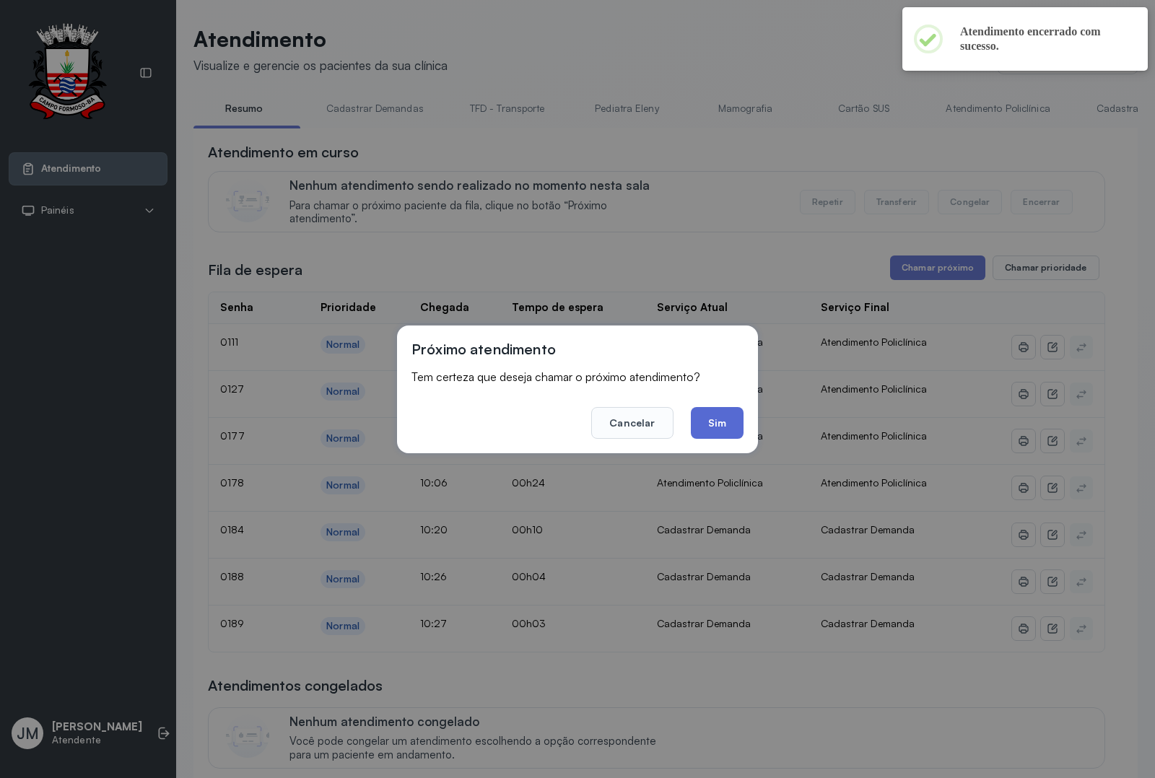
click at [708, 422] on button "Sim" at bounding box center [717, 423] width 53 height 32
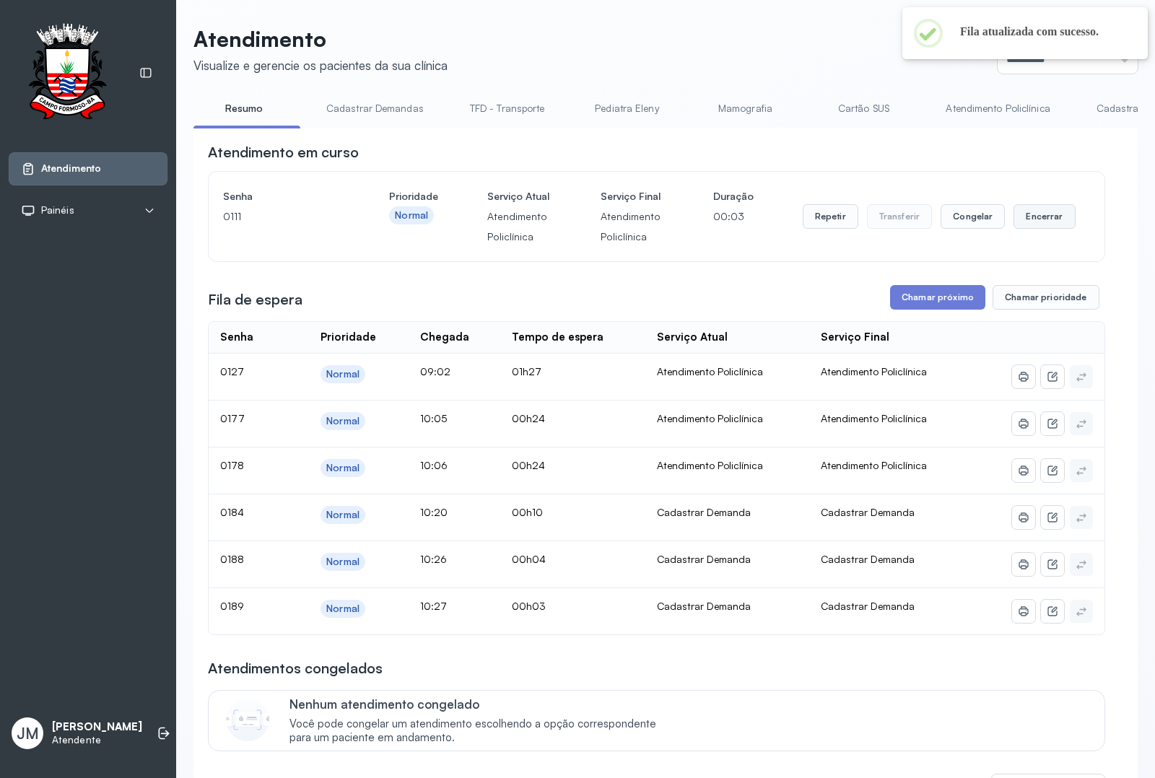
click at [1034, 229] on button "Encerrar" at bounding box center [1044, 216] width 61 height 25
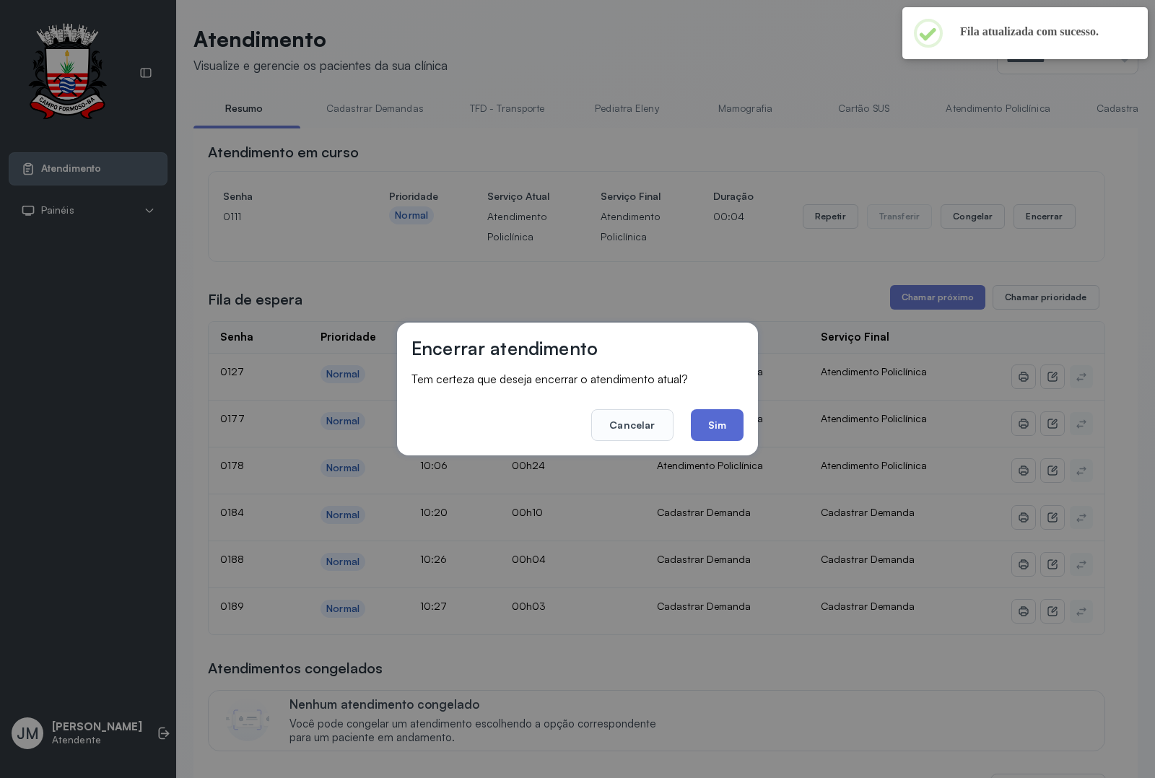
click at [708, 417] on button "Sim" at bounding box center [717, 425] width 53 height 32
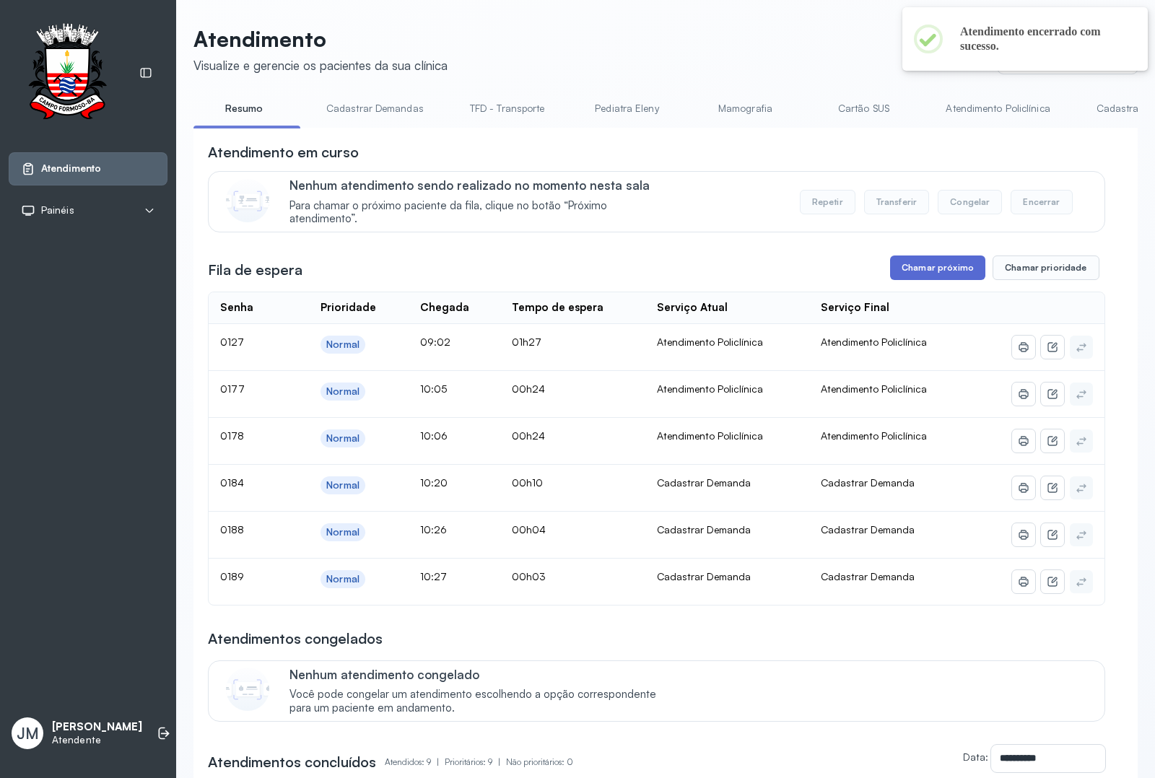
click at [930, 274] on button "Chamar próximo" at bounding box center [937, 268] width 95 height 25
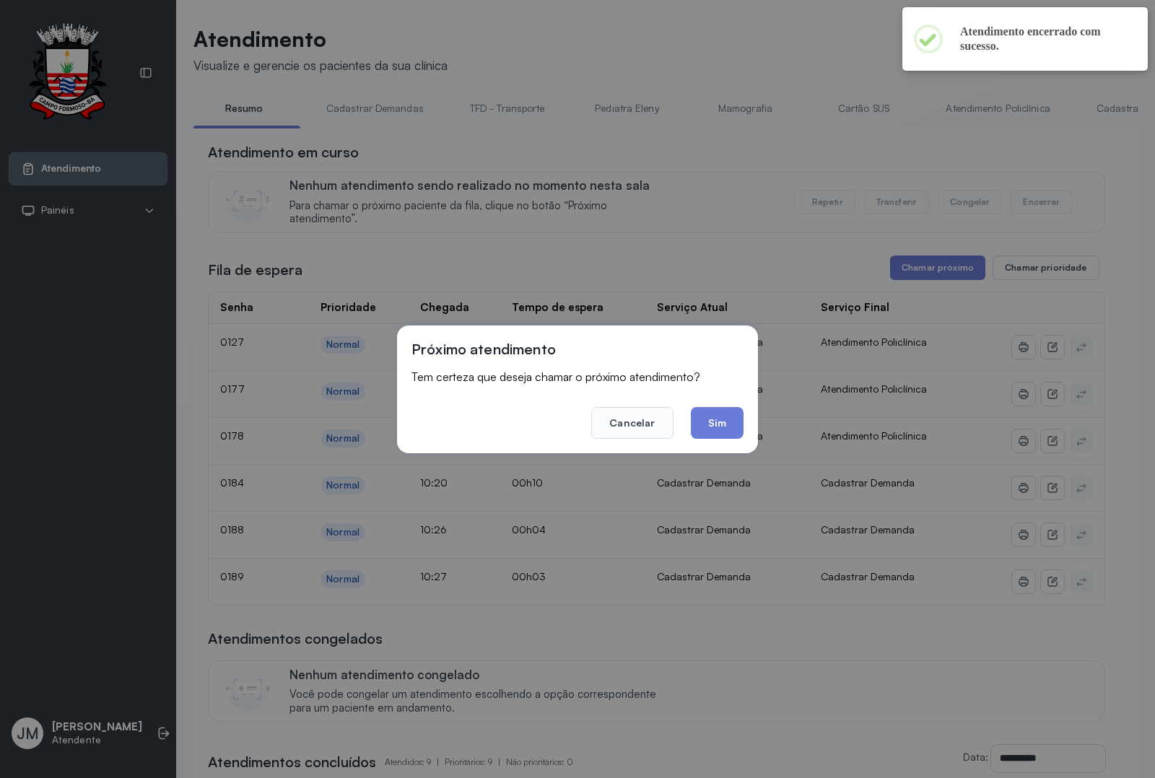
click at [694, 420] on button "Sim" at bounding box center [717, 423] width 53 height 32
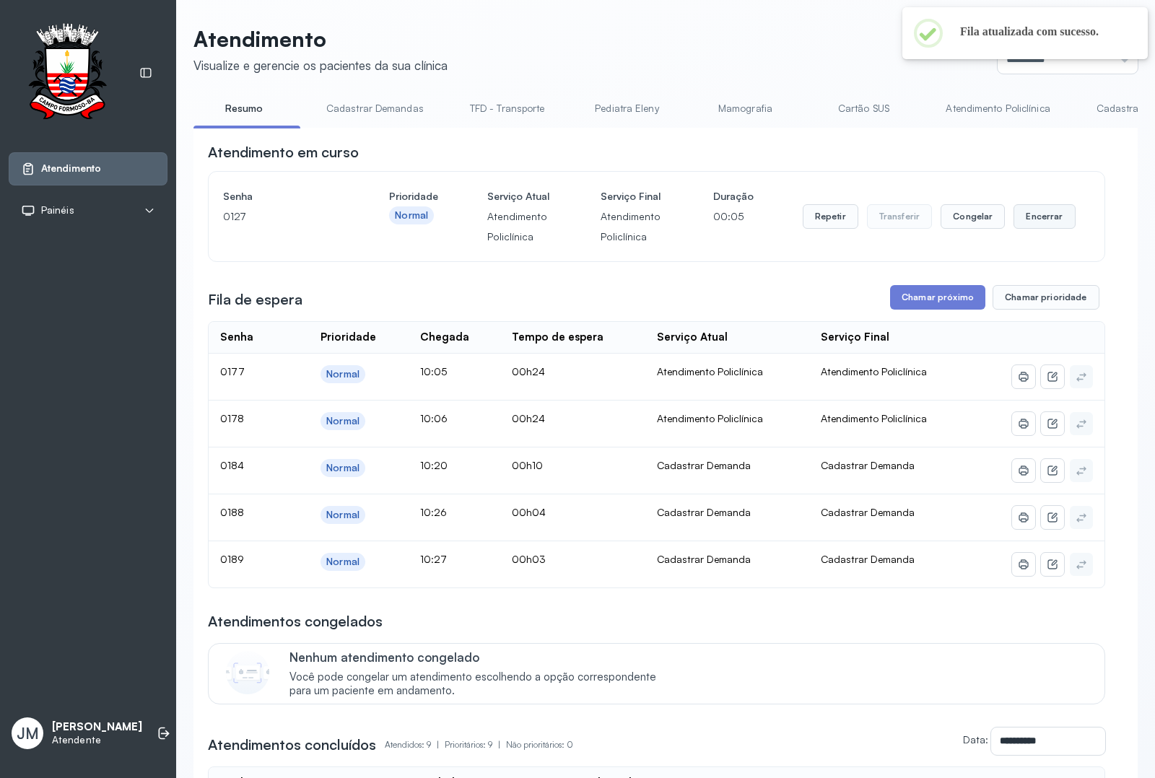
click at [1030, 229] on button "Encerrar" at bounding box center [1044, 216] width 61 height 25
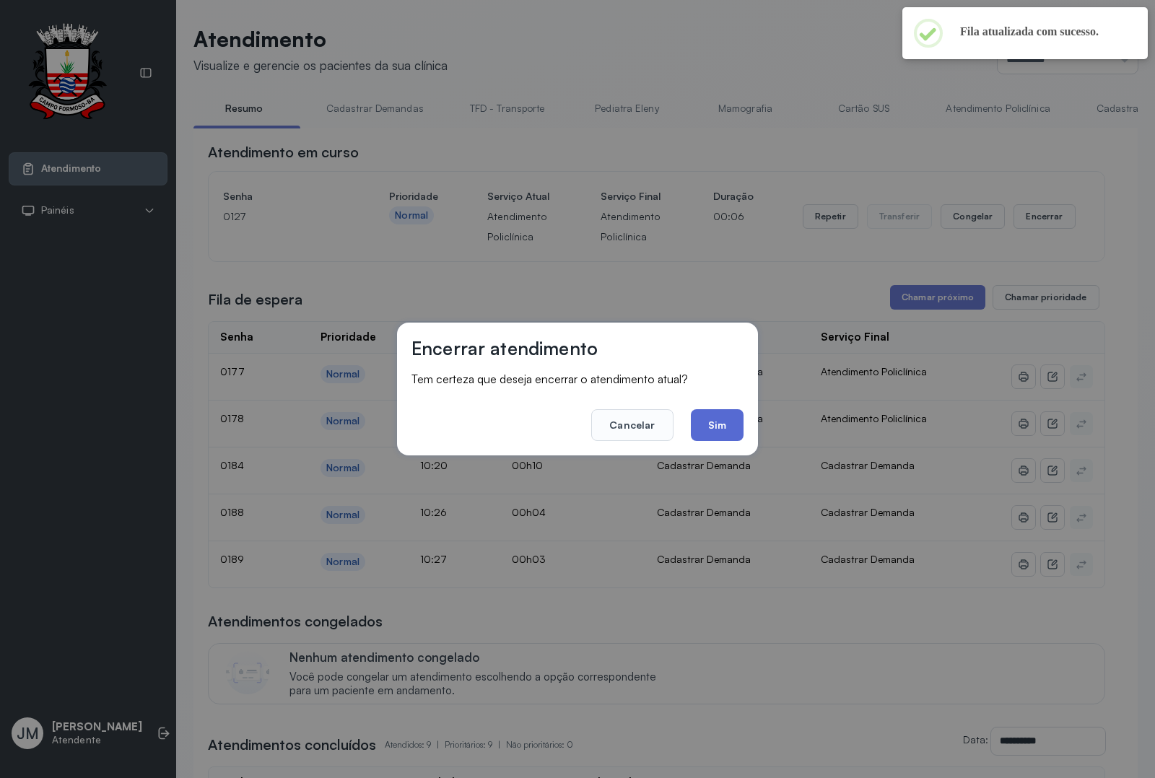
click at [708, 424] on button "Sim" at bounding box center [717, 425] width 53 height 32
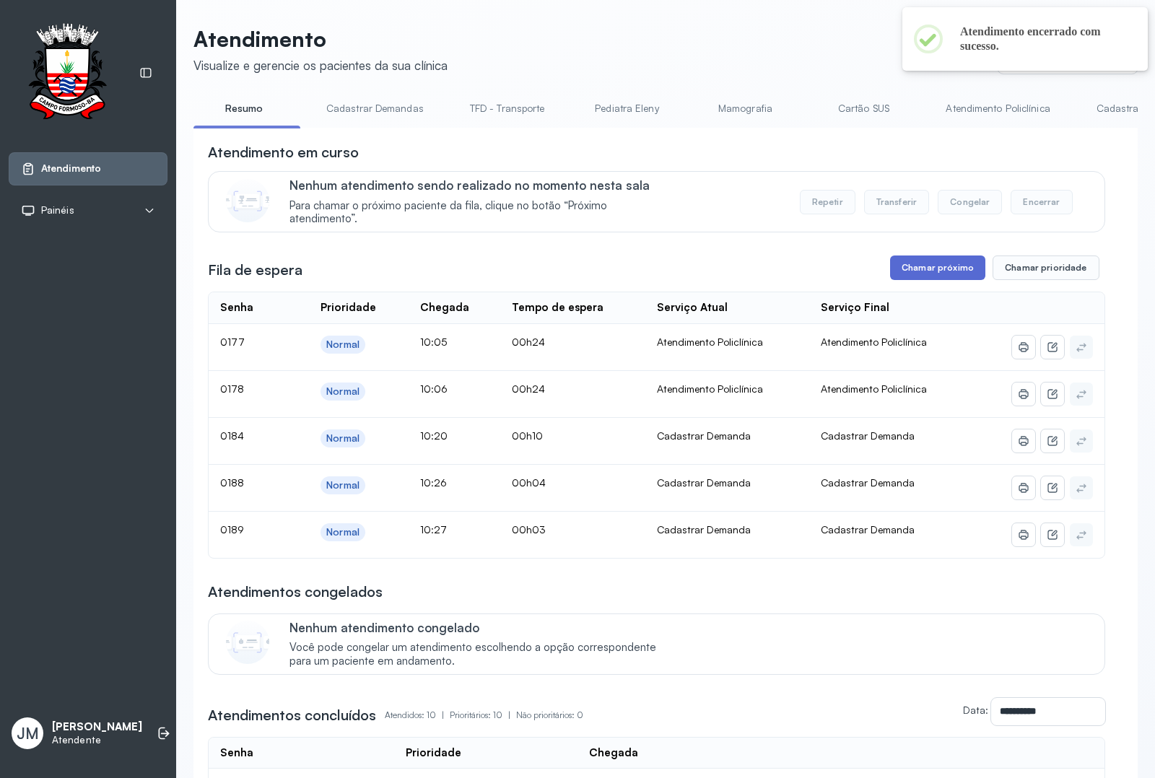
click at [905, 271] on div "**********" at bounding box center [657, 686] width 898 height 1088
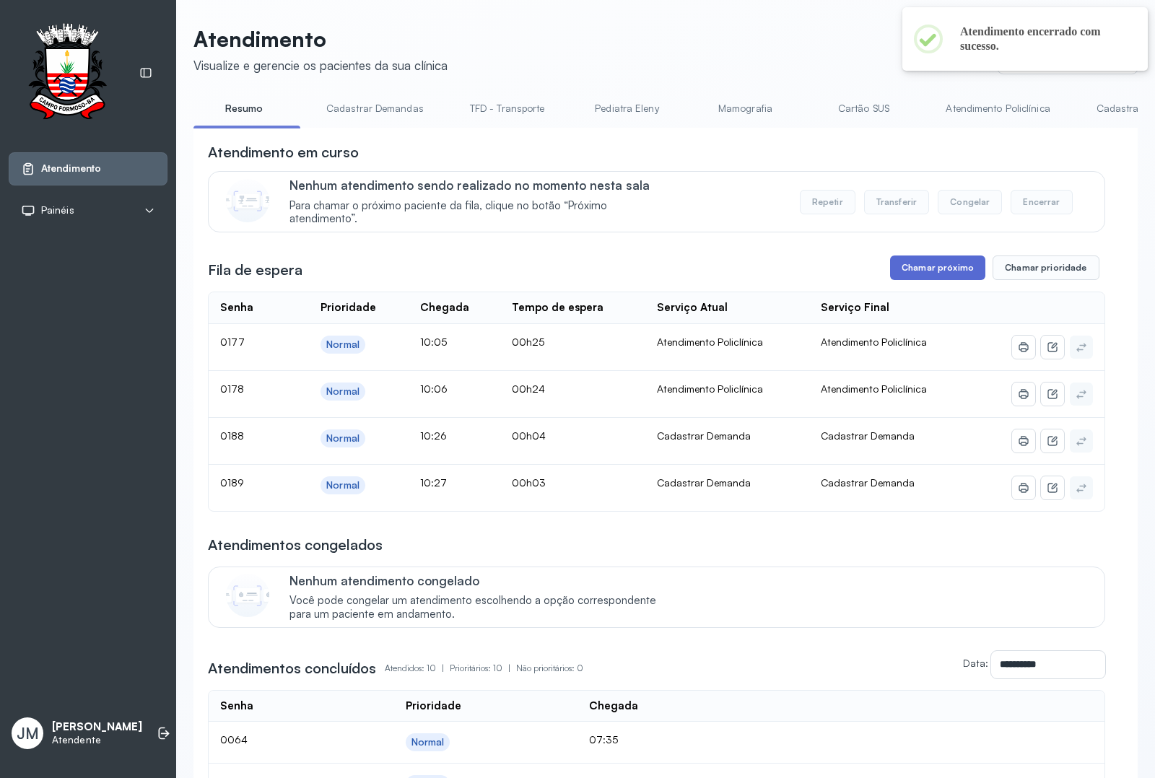
click at [922, 275] on button "Chamar próximo" at bounding box center [937, 268] width 95 height 25
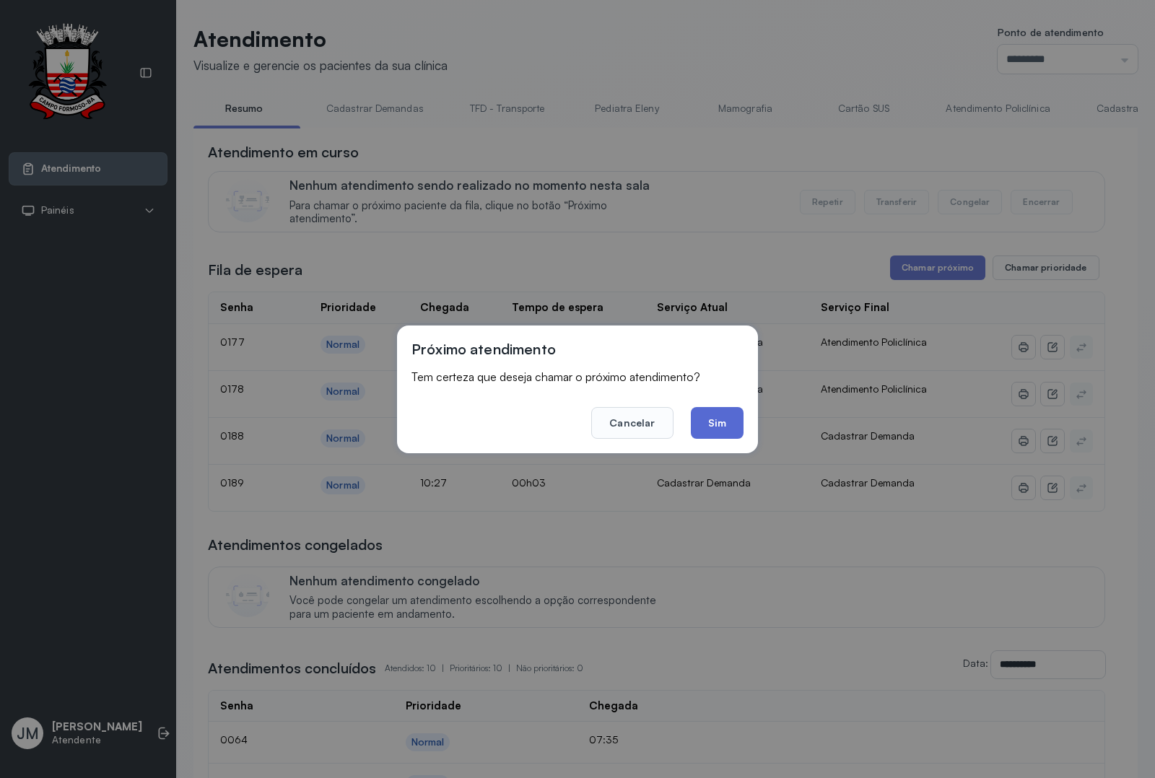
click at [713, 420] on button "Sim" at bounding box center [717, 423] width 53 height 32
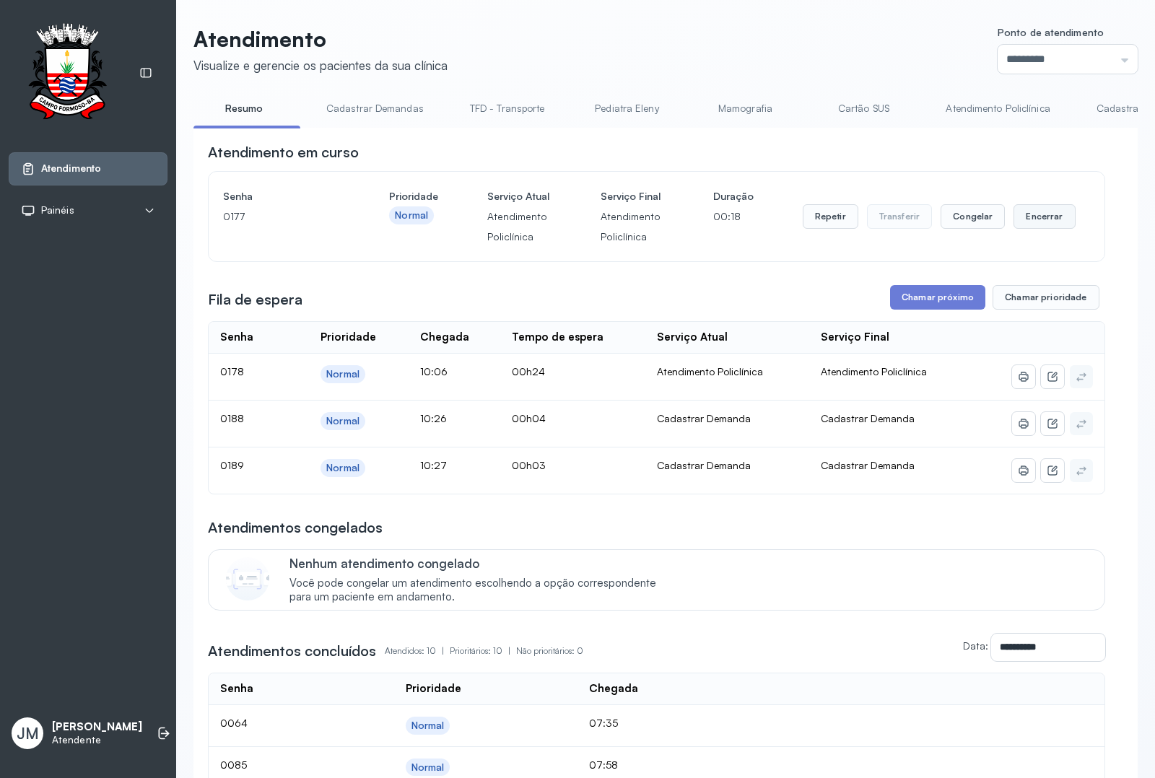
click at [1025, 229] on button "Encerrar" at bounding box center [1044, 216] width 61 height 25
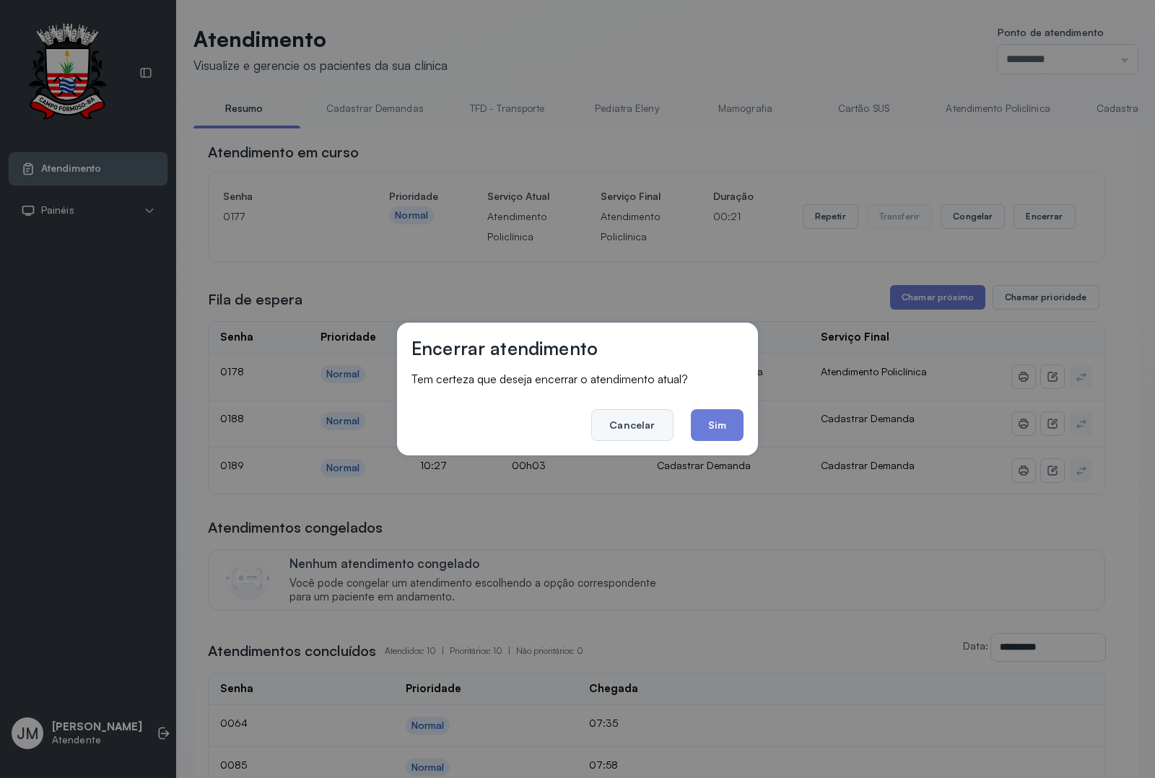
click at [639, 420] on button "Cancelar" at bounding box center [632, 425] width 82 height 32
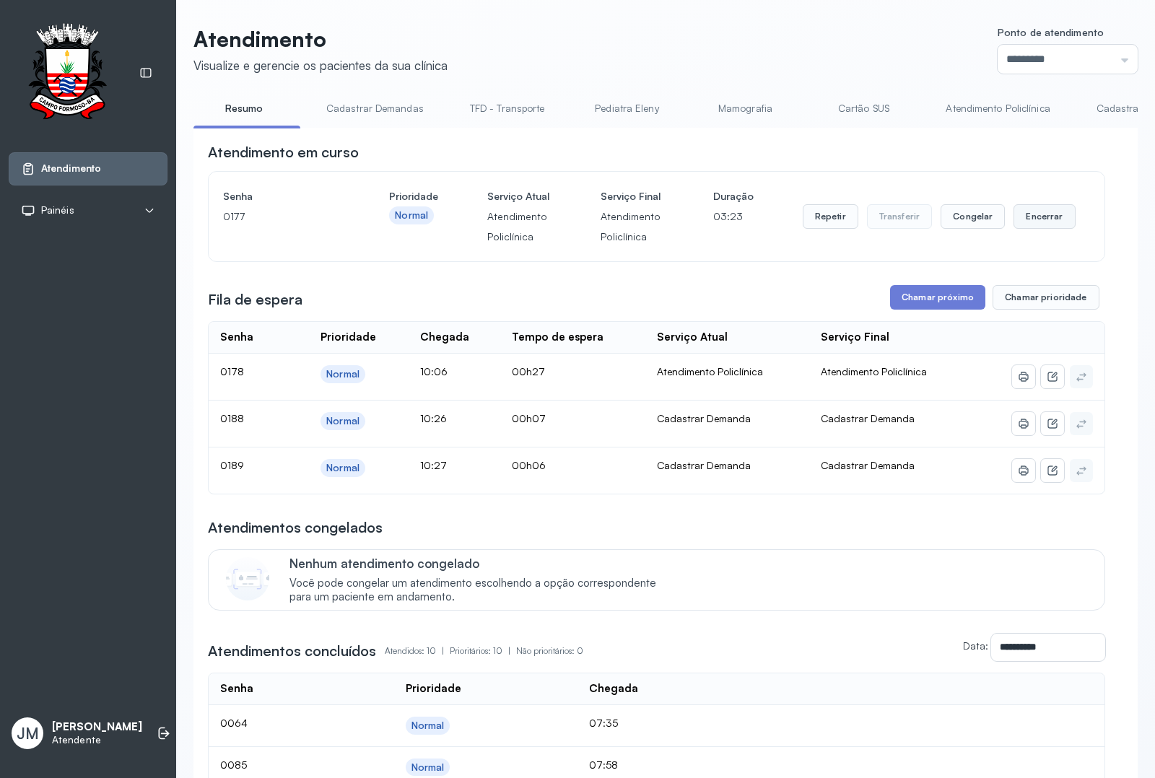
click at [1031, 227] on button "Encerrar" at bounding box center [1044, 216] width 61 height 25
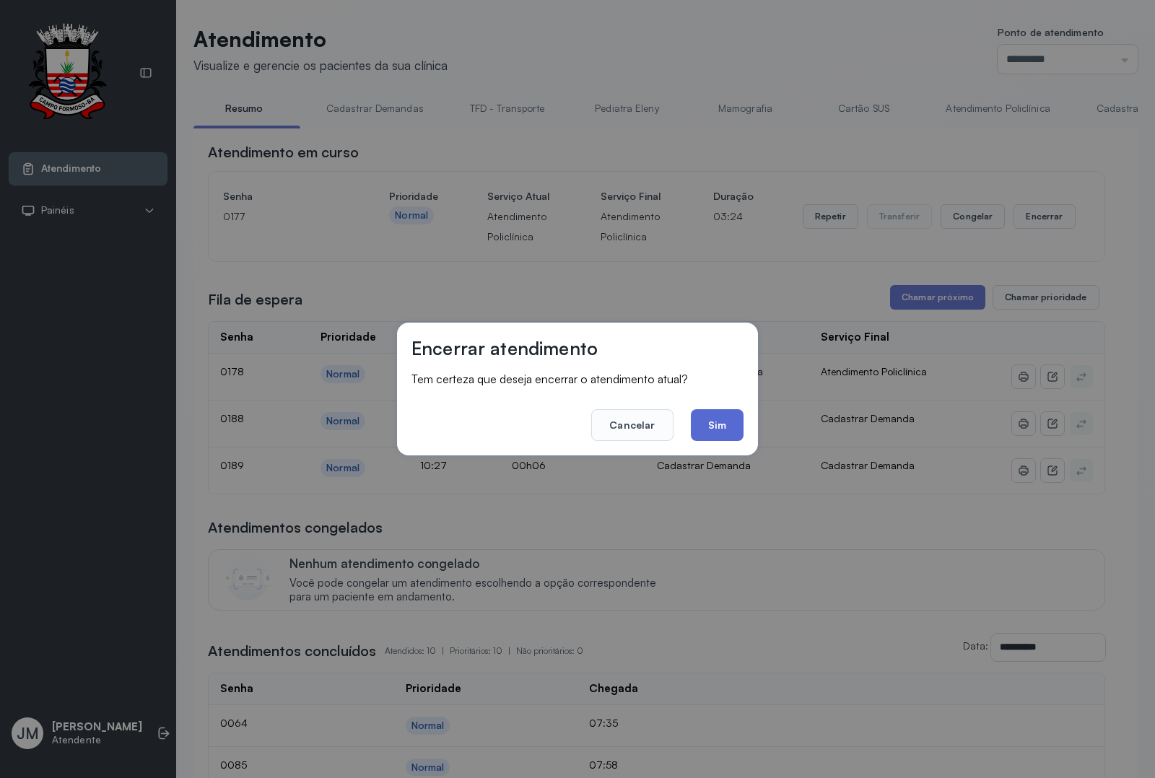
click at [726, 428] on button "Sim" at bounding box center [717, 425] width 53 height 32
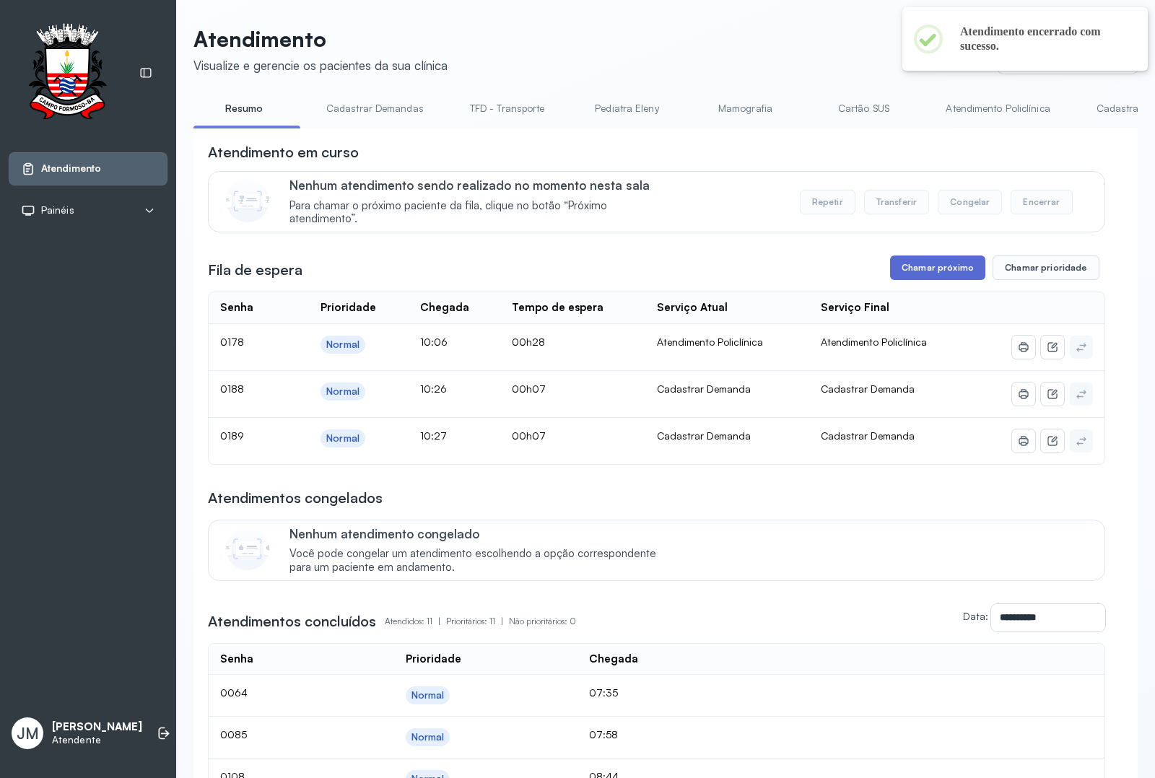
click at [933, 273] on button "Chamar próximo" at bounding box center [937, 268] width 95 height 25
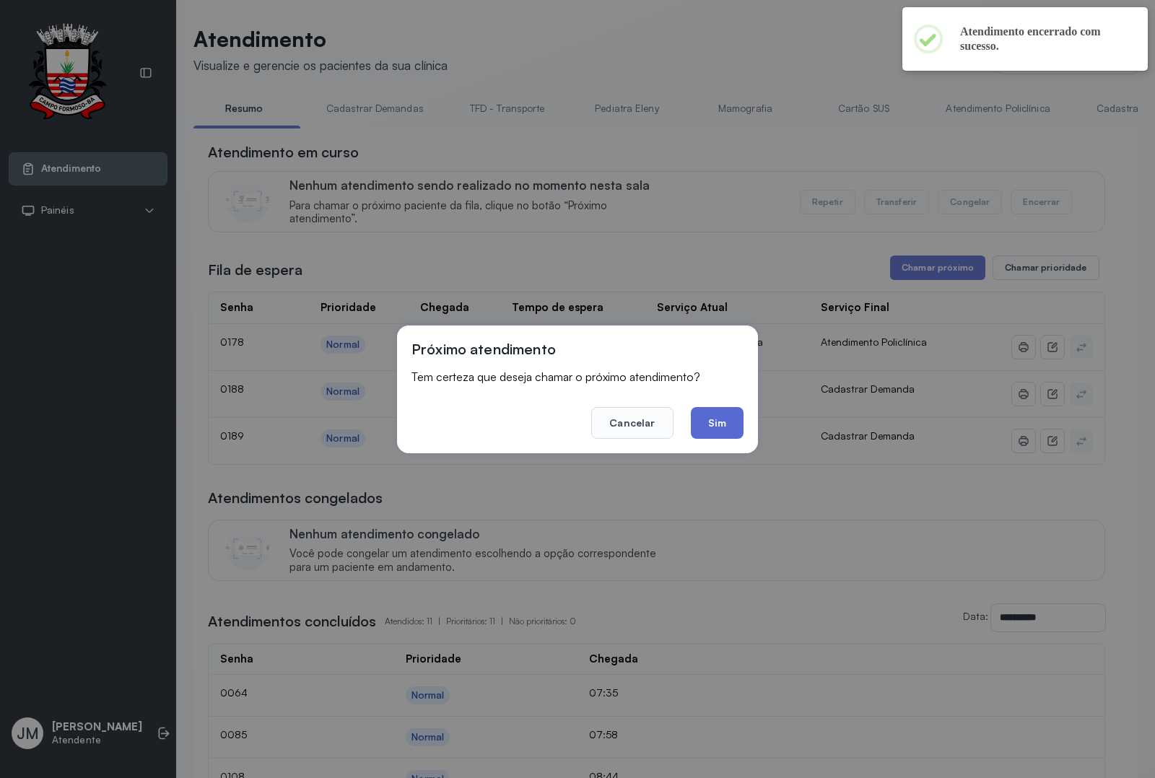
click at [726, 419] on button "Sim" at bounding box center [717, 423] width 53 height 32
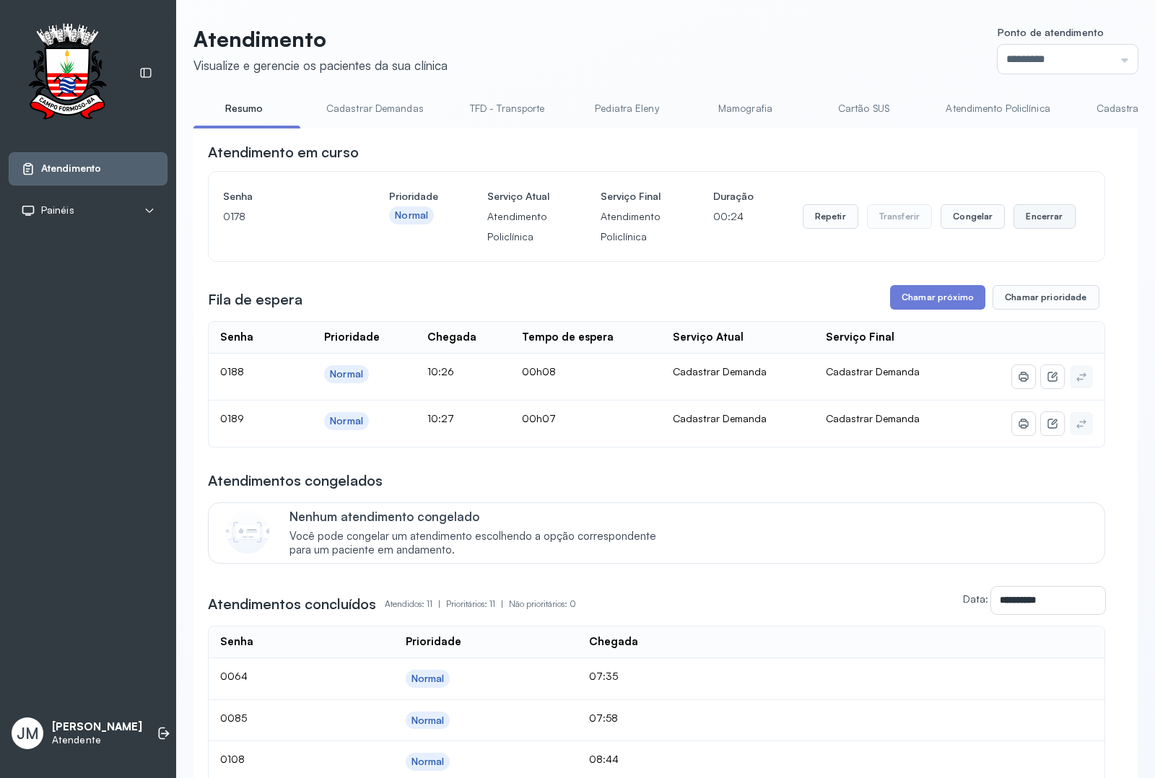
click at [1040, 229] on button "Encerrar" at bounding box center [1044, 216] width 61 height 25
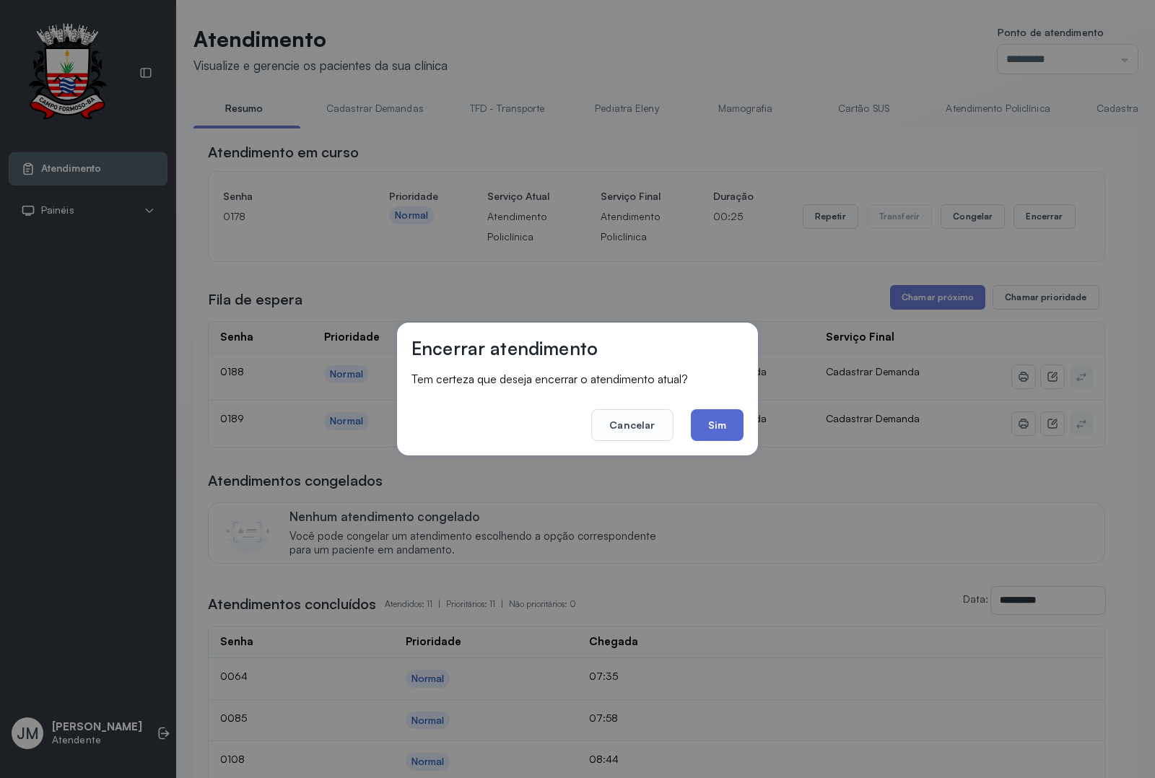
click at [717, 422] on button "Sim" at bounding box center [717, 425] width 53 height 32
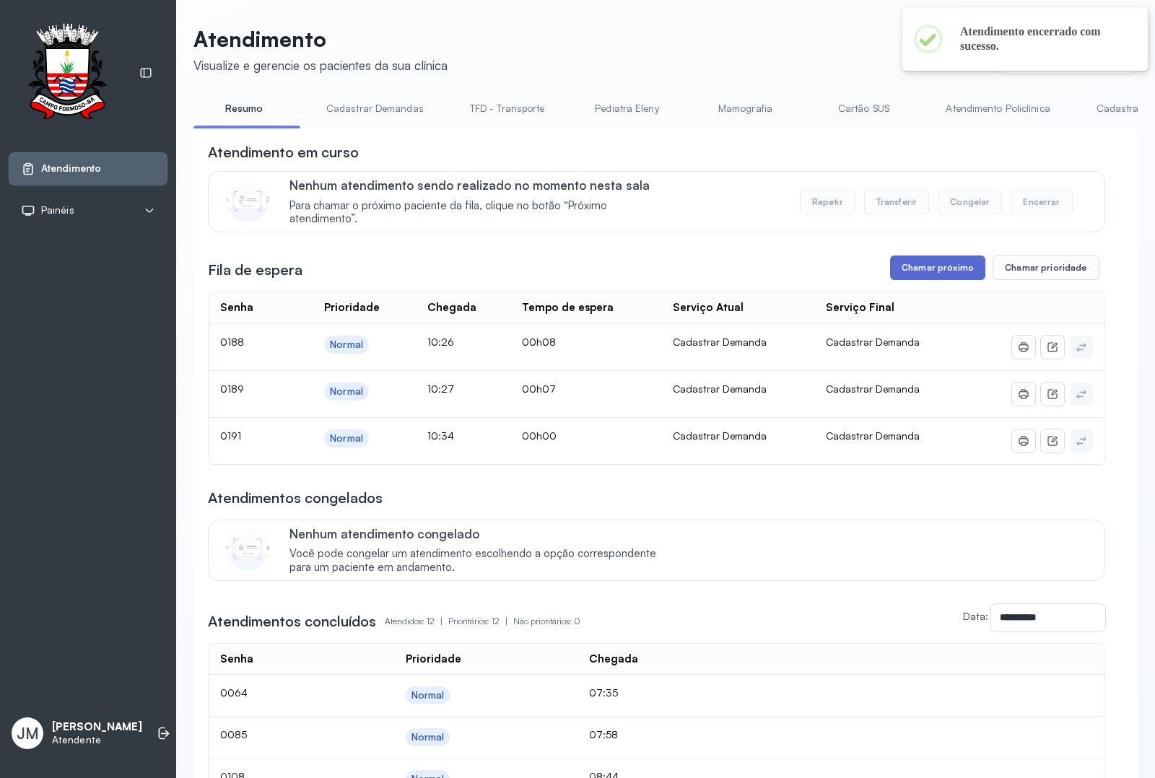
click at [932, 273] on button "Chamar próximo" at bounding box center [937, 268] width 95 height 25
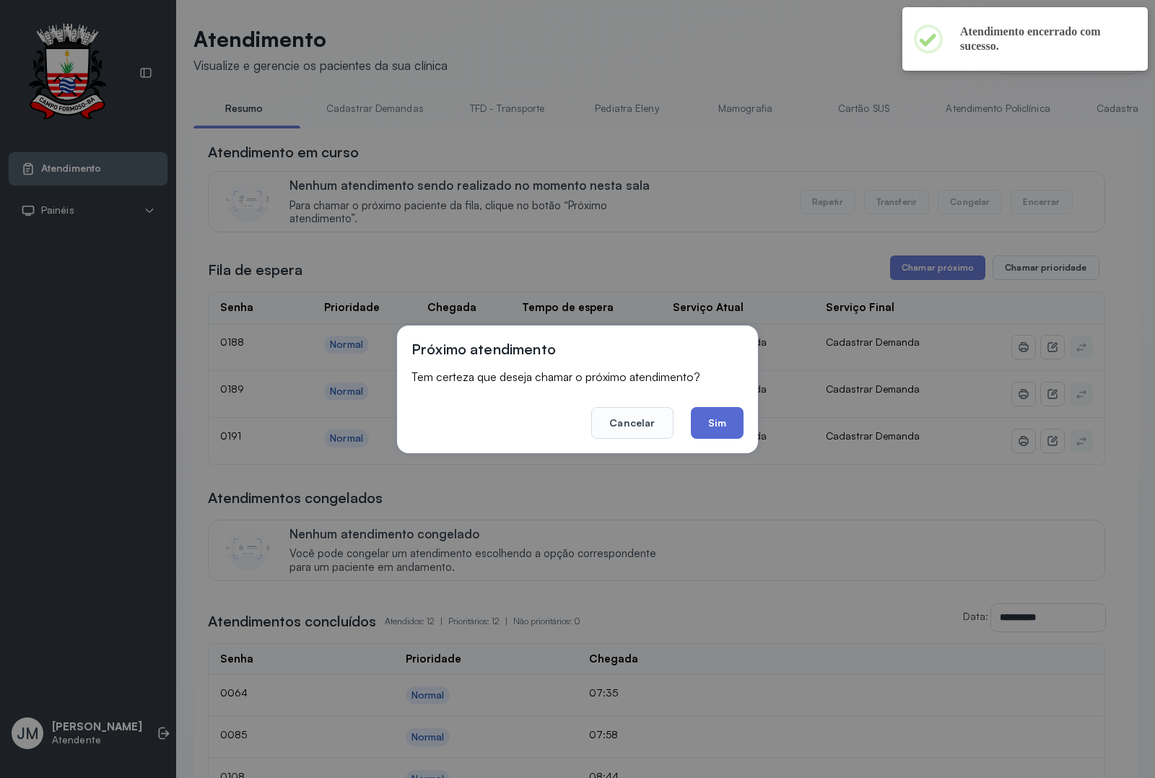
click at [719, 422] on button "Sim" at bounding box center [717, 423] width 53 height 32
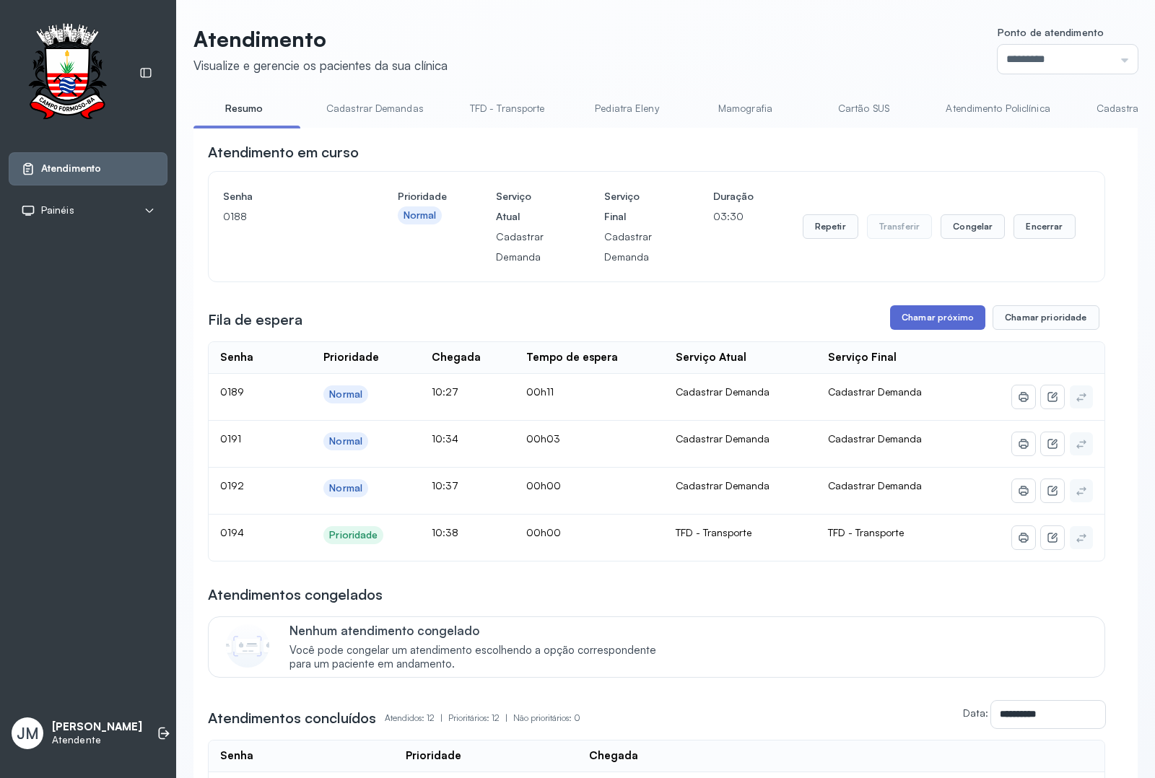
click at [928, 326] on button "Chamar próximo" at bounding box center [937, 317] width 95 height 25
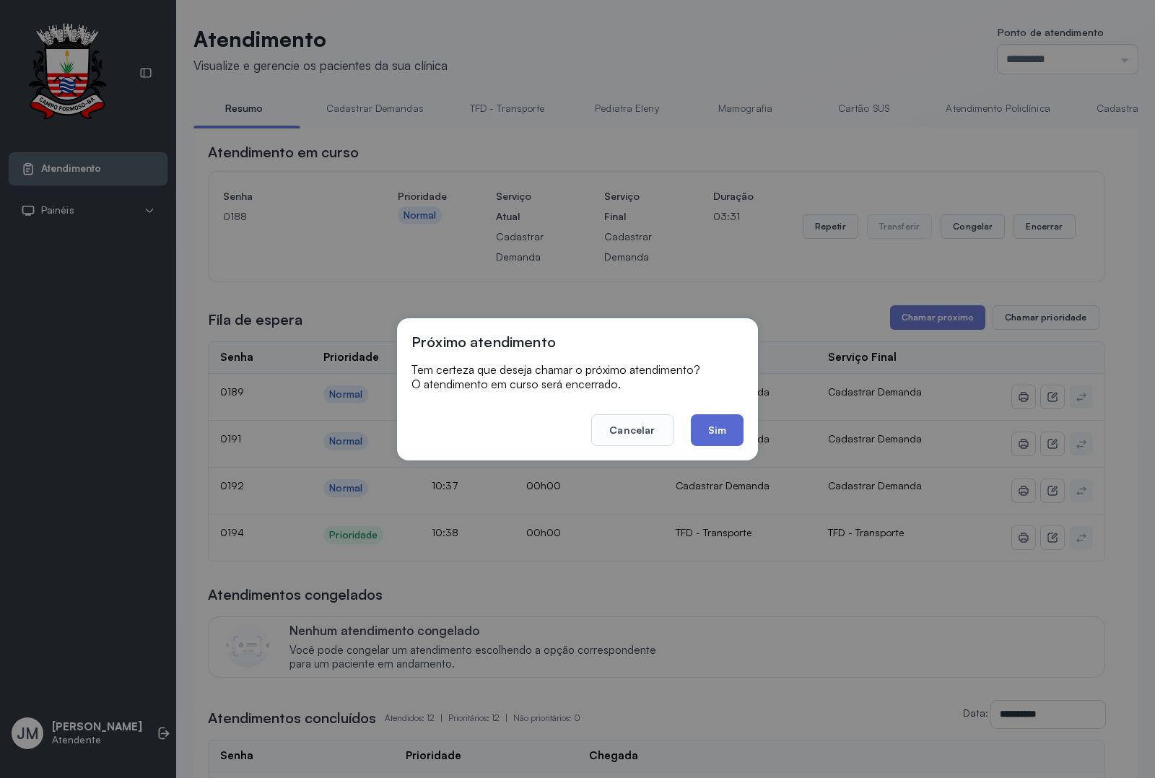
click at [729, 428] on button "Sim" at bounding box center [717, 430] width 53 height 32
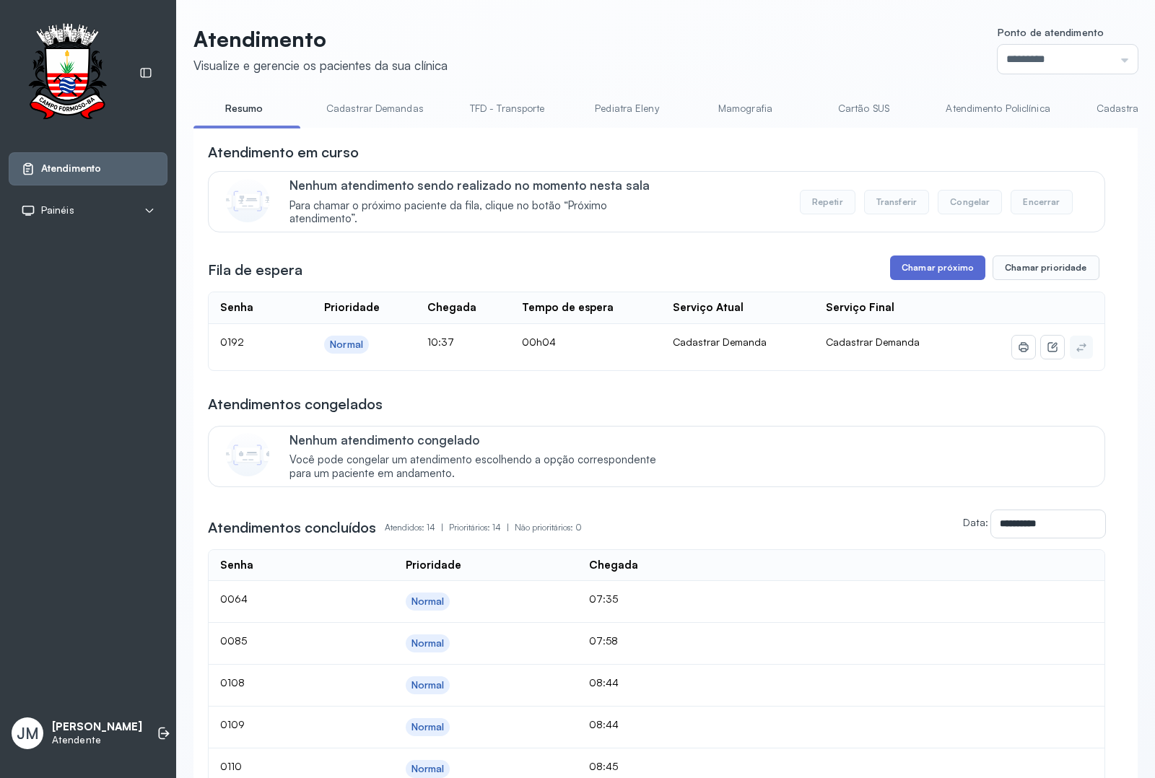
click at [924, 269] on button "Chamar próximo" at bounding box center [937, 268] width 95 height 25
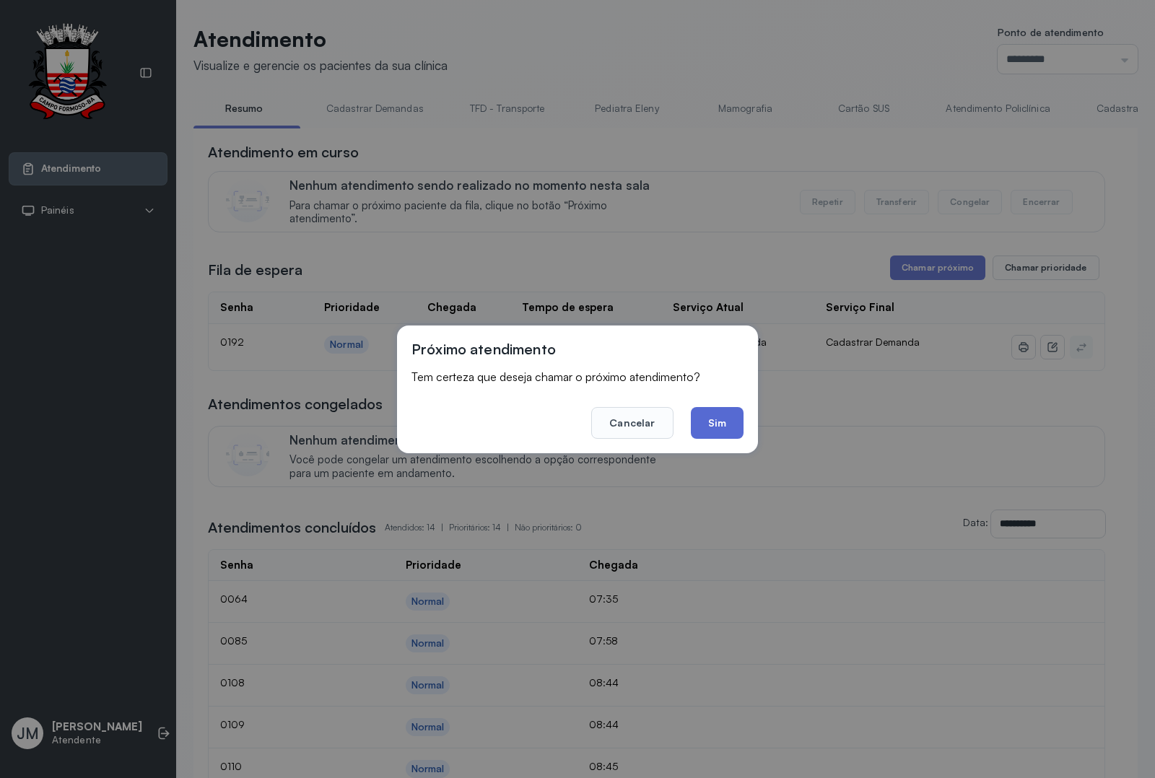
click at [716, 417] on button "Sim" at bounding box center [717, 423] width 53 height 32
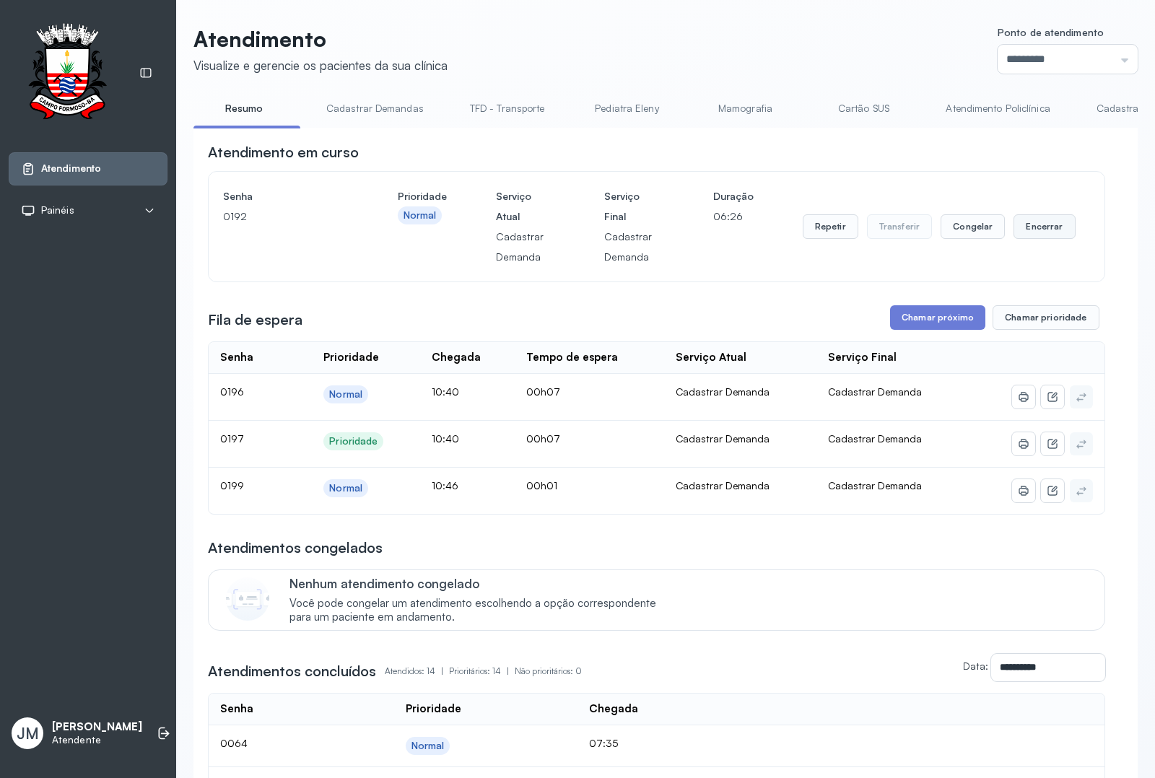
click at [1035, 222] on button "Encerrar" at bounding box center [1044, 226] width 61 height 25
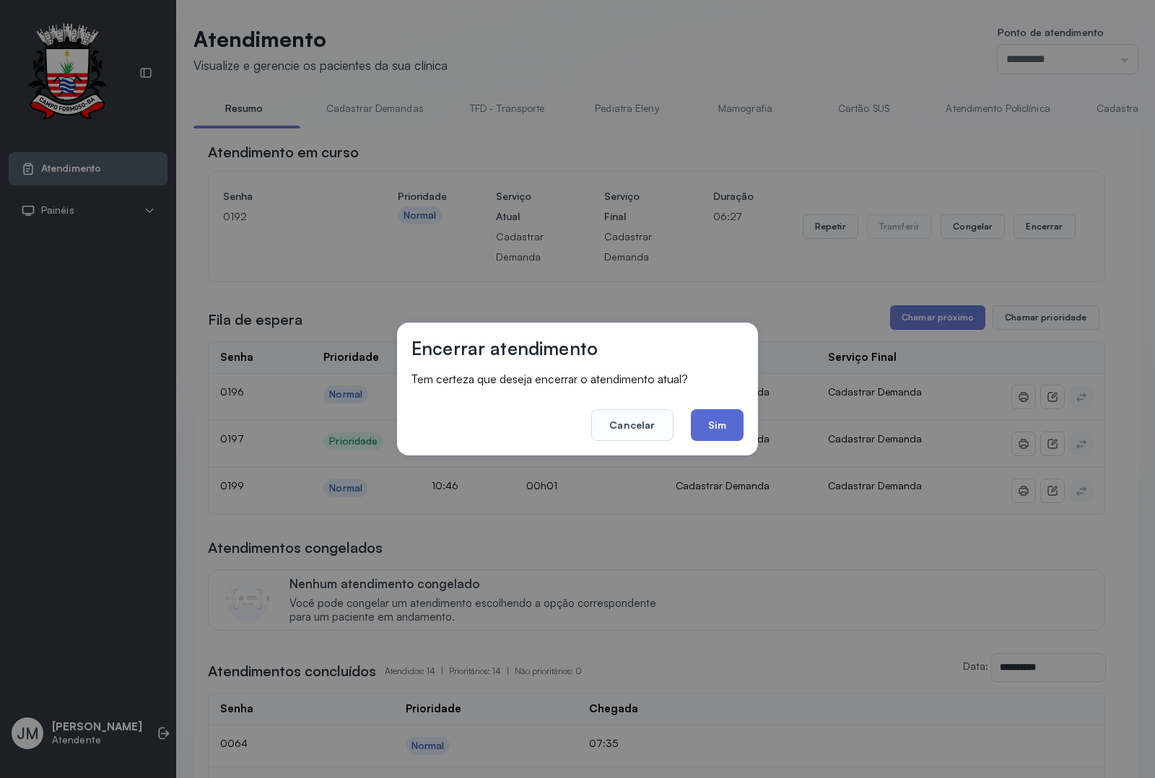
click at [711, 417] on button "Sim" at bounding box center [717, 425] width 53 height 32
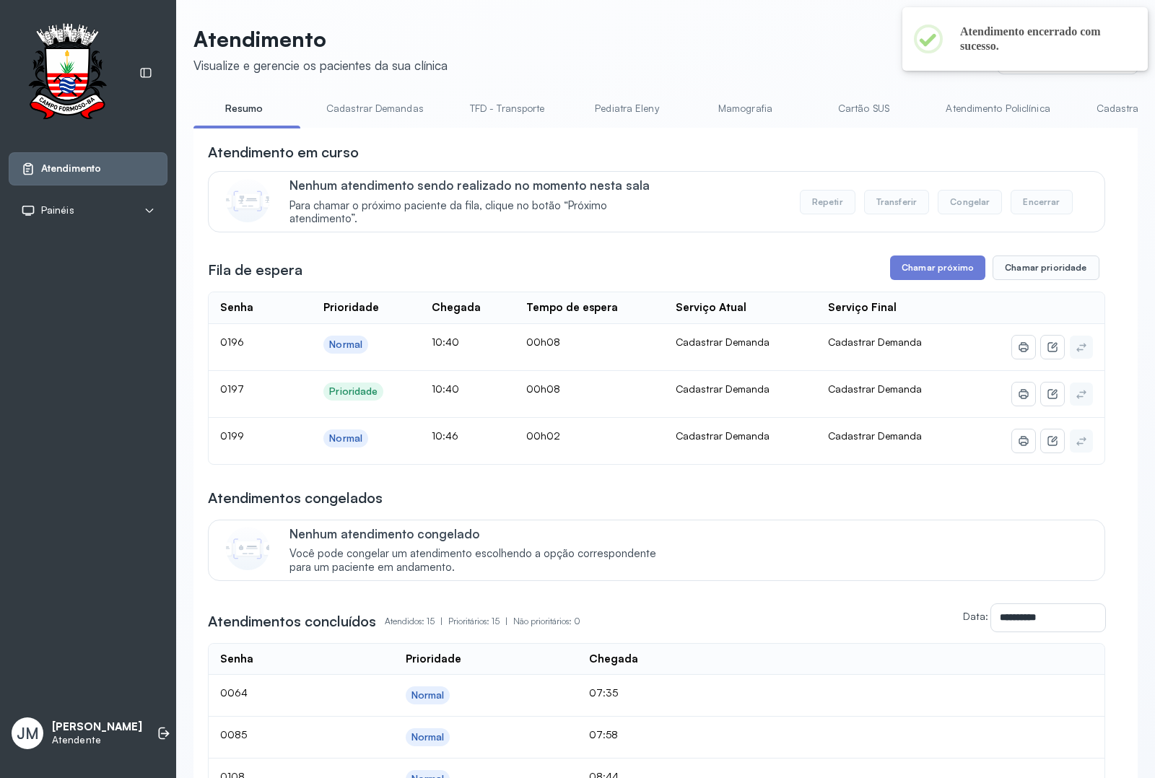
click at [913, 286] on div "**********" at bounding box center [657, 722] width 898 height 1160
click at [913, 269] on button "Chamar próximo" at bounding box center [937, 268] width 95 height 25
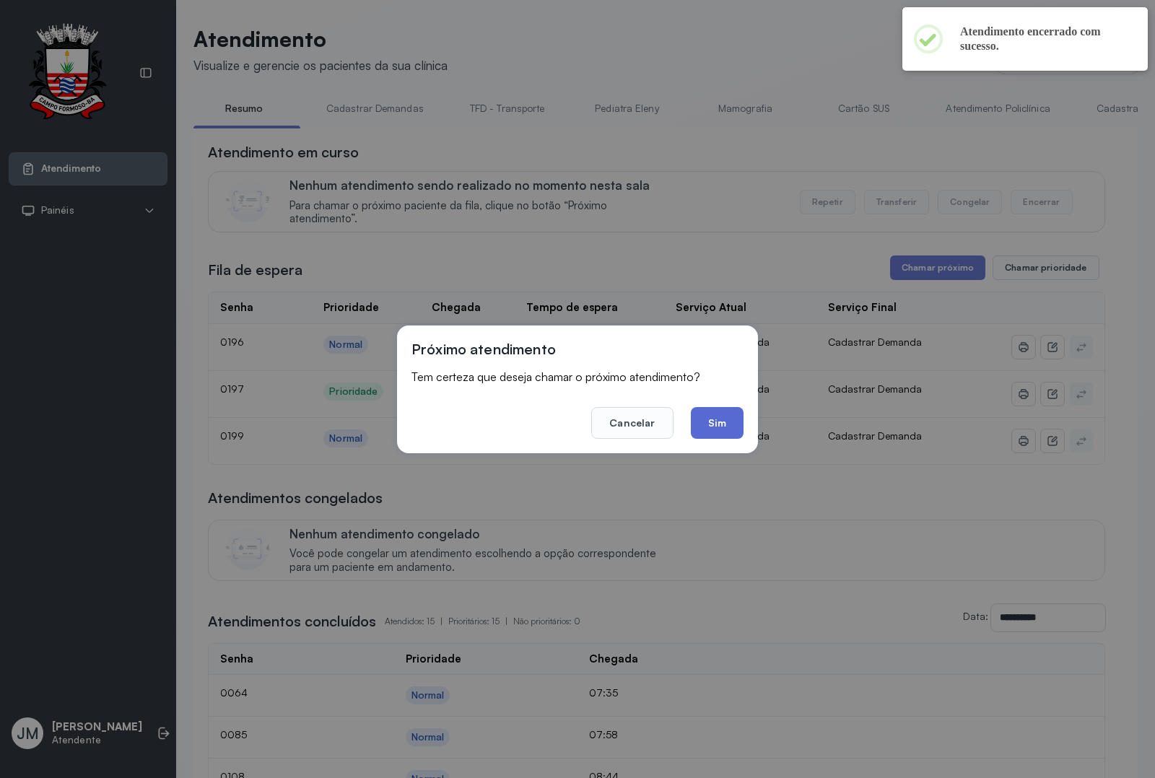
click at [717, 417] on button "Sim" at bounding box center [717, 423] width 53 height 32
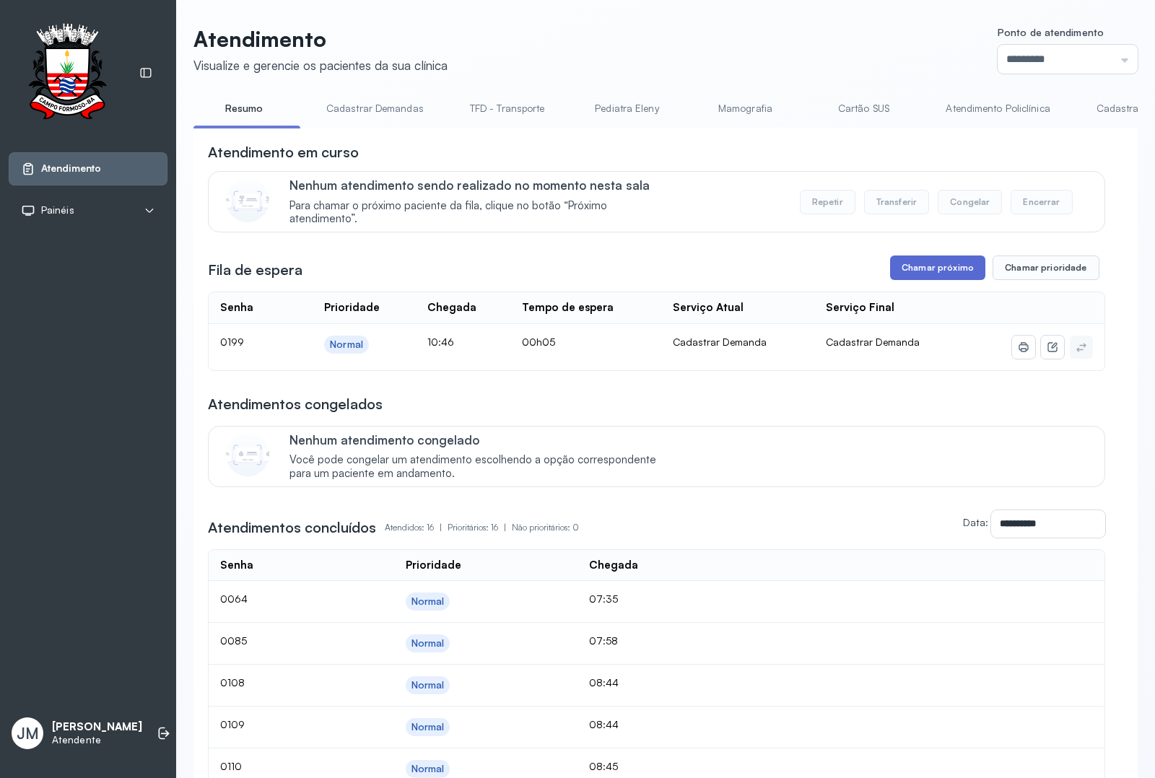
click at [899, 272] on button "Chamar próximo" at bounding box center [937, 268] width 95 height 25
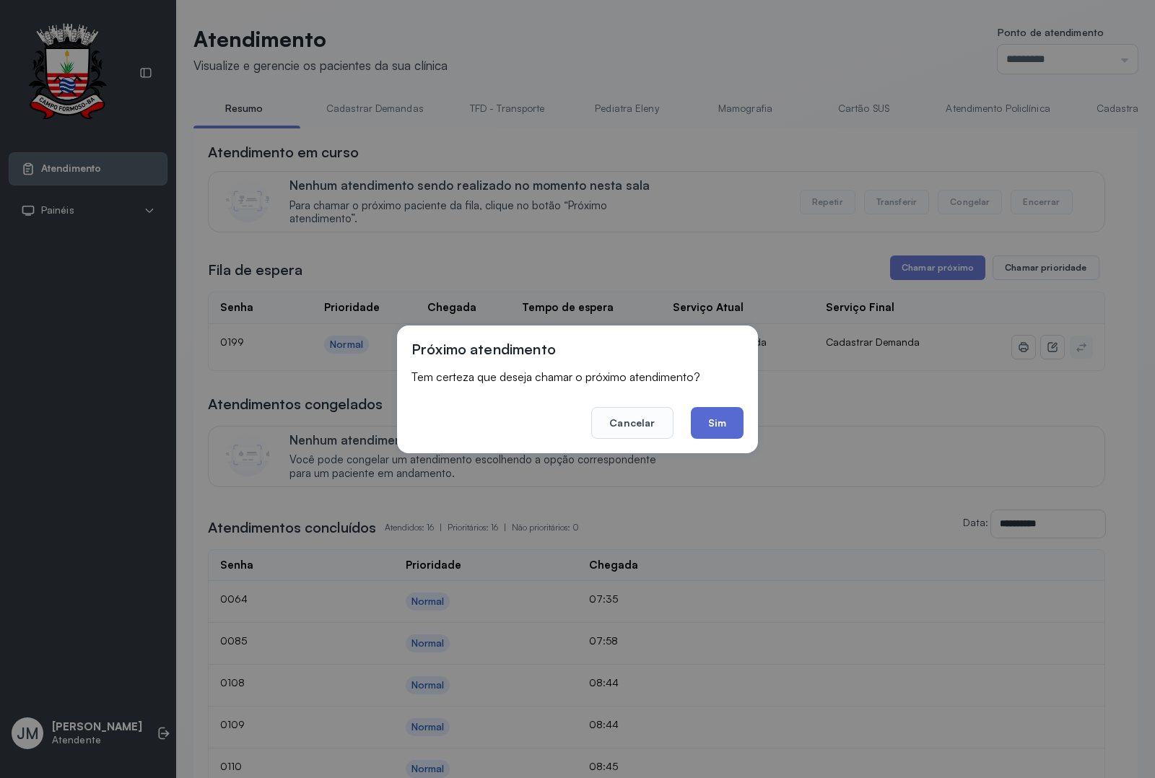
drag, startPoint x: 719, startPoint y: 414, endPoint x: 690, endPoint y: 392, distance: 35.5
click at [719, 413] on button "Sim" at bounding box center [717, 423] width 53 height 32
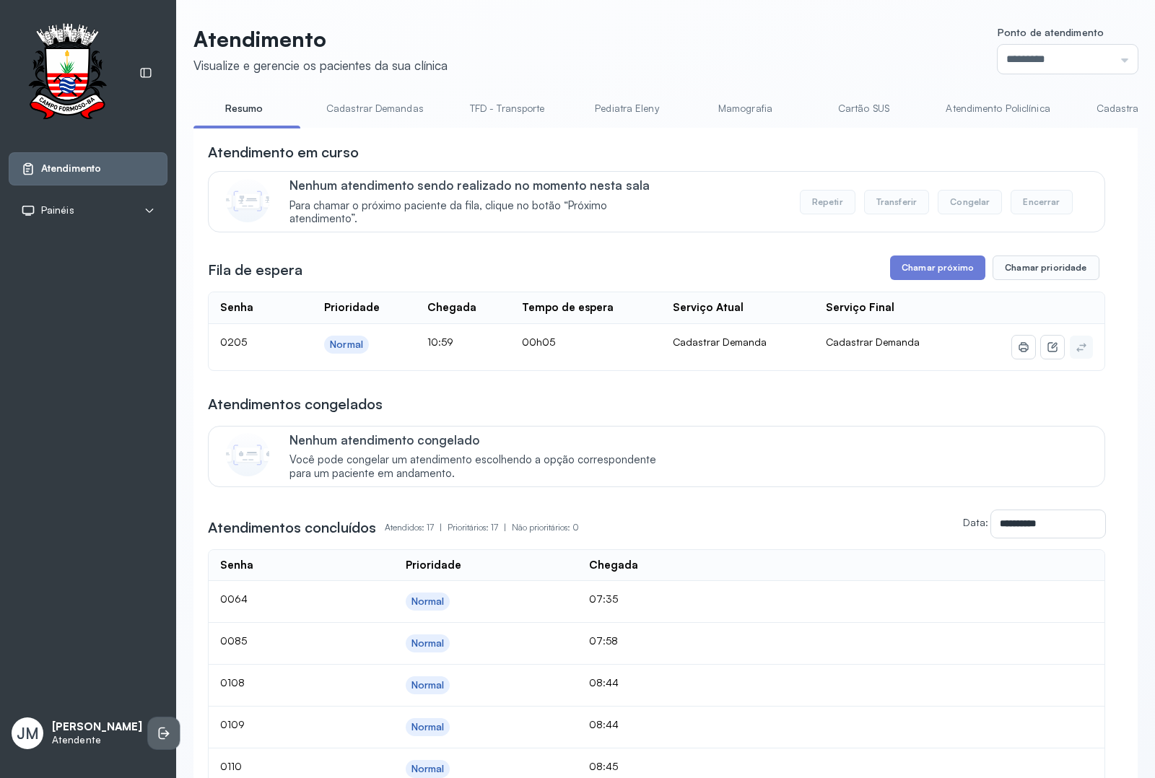
click at [159, 732] on icon at bounding box center [162, 734] width 6 height 12
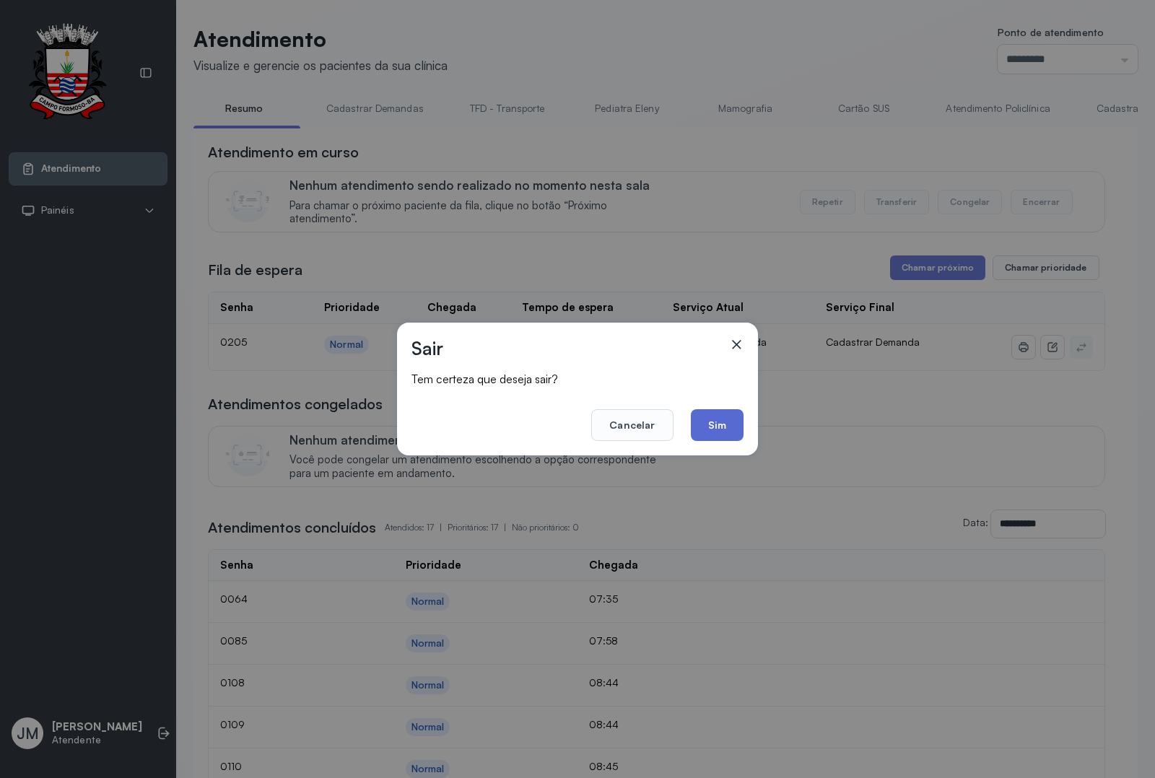
click at [713, 417] on button "Sim" at bounding box center [717, 425] width 53 height 32
